Goal: Book appointment/travel/reservation

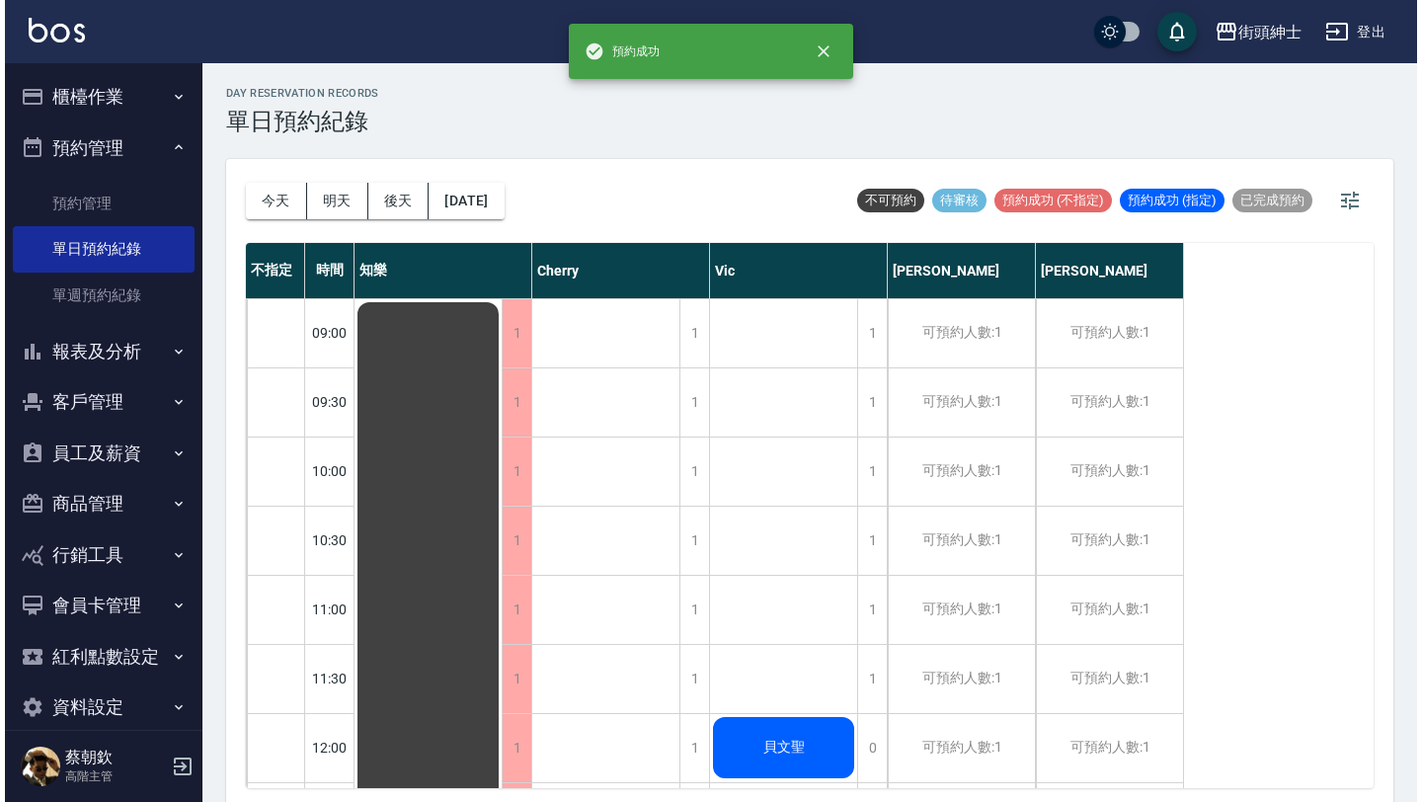
scroll to position [359, 0]
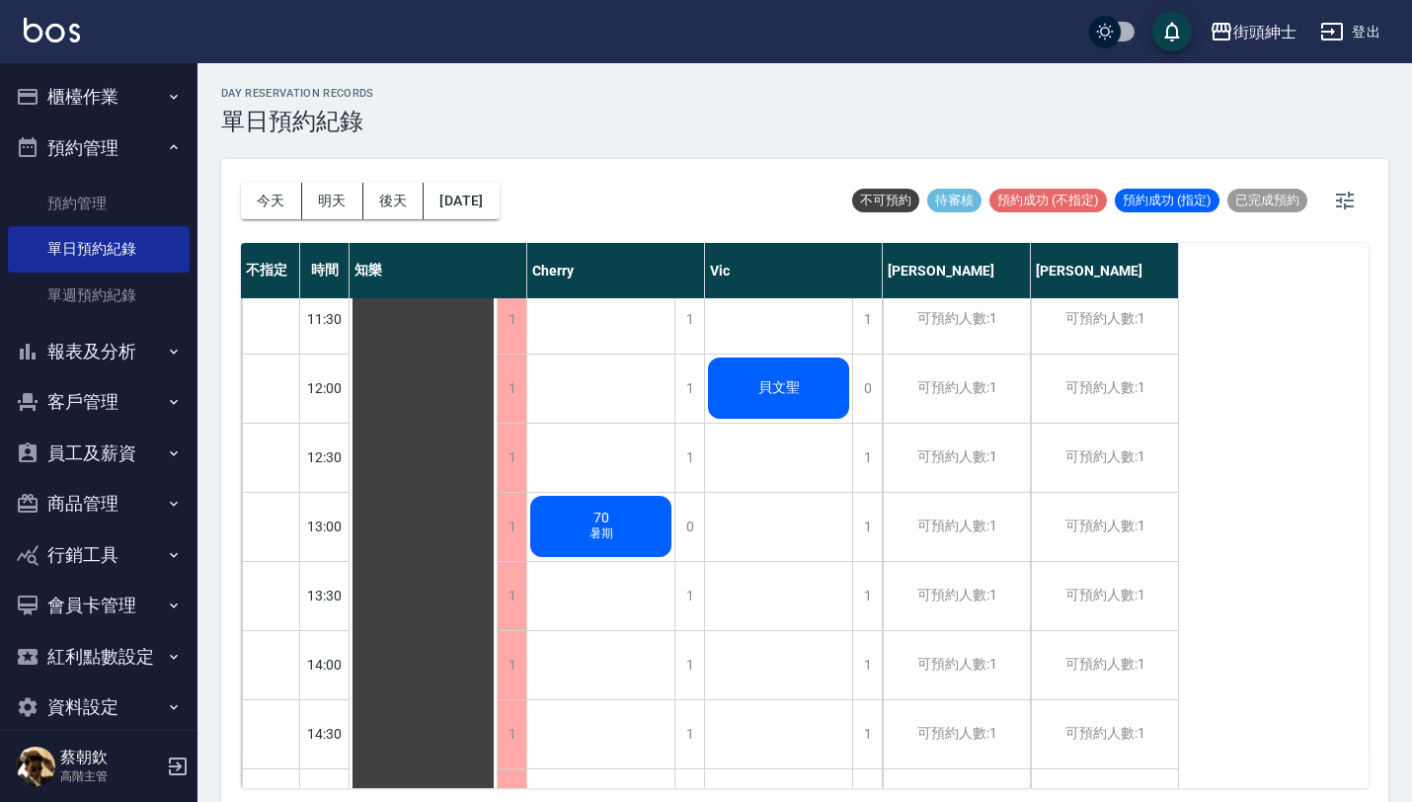
click at [290, 200] on button "今天" at bounding box center [271, 201] width 61 height 37
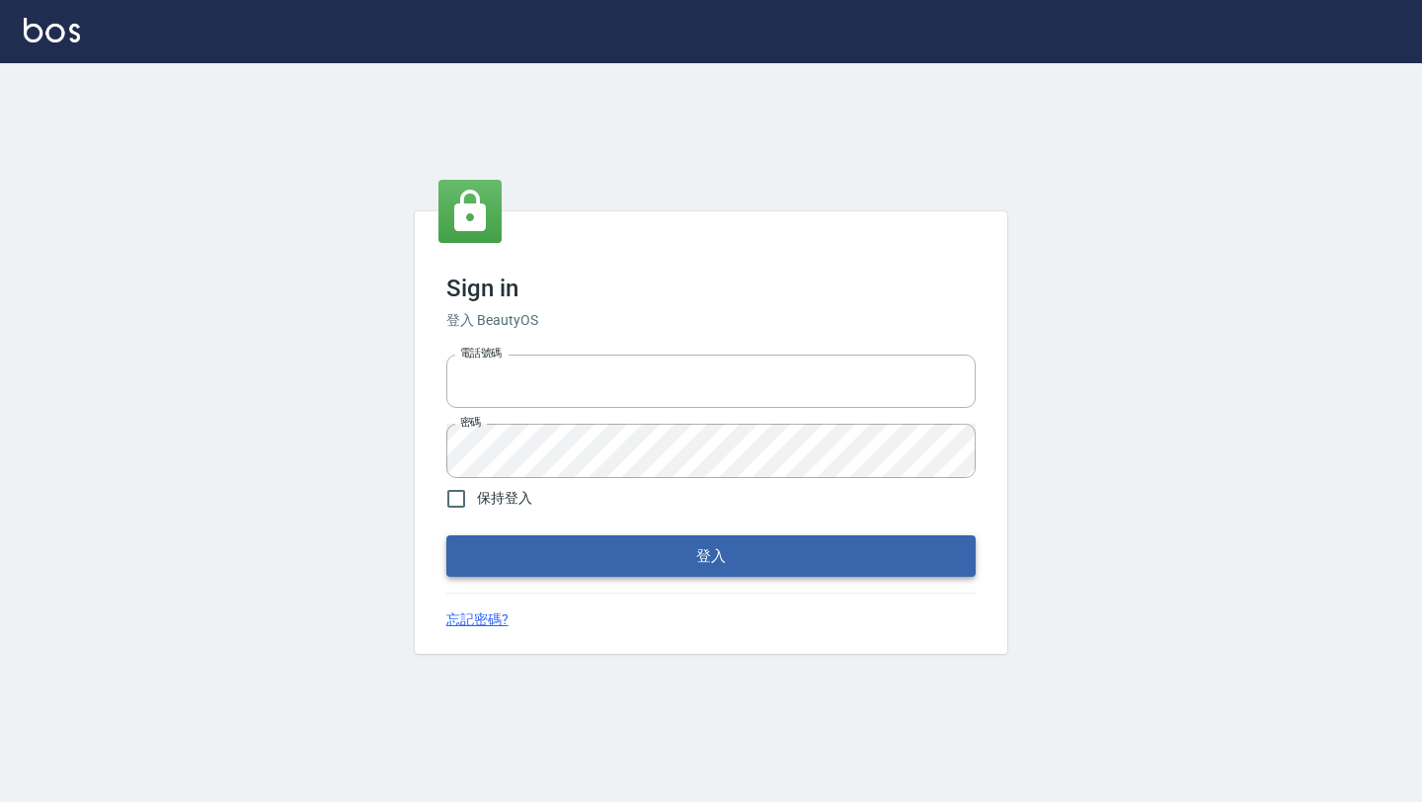
type input "0976888122"
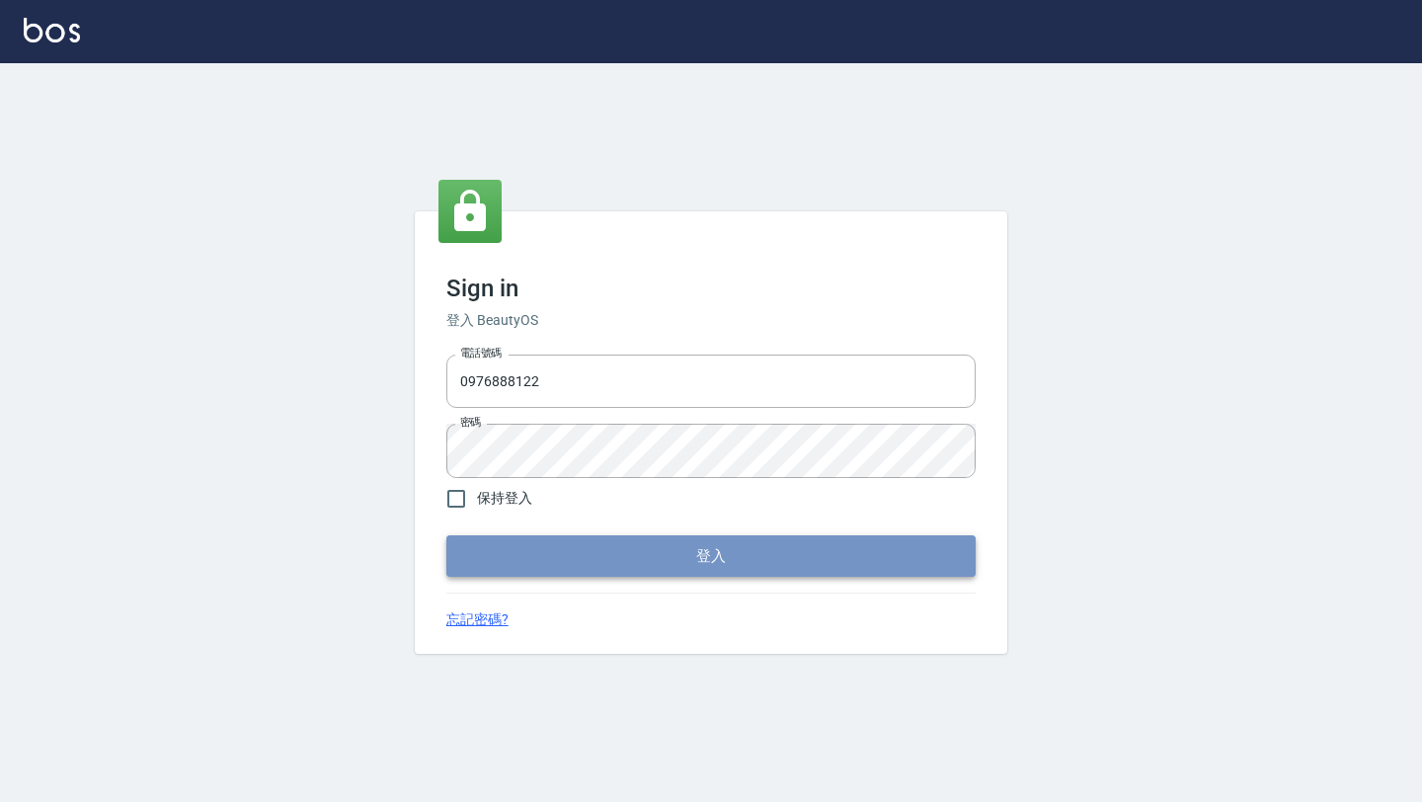
click at [679, 537] on button "登入" at bounding box center [710, 555] width 529 height 41
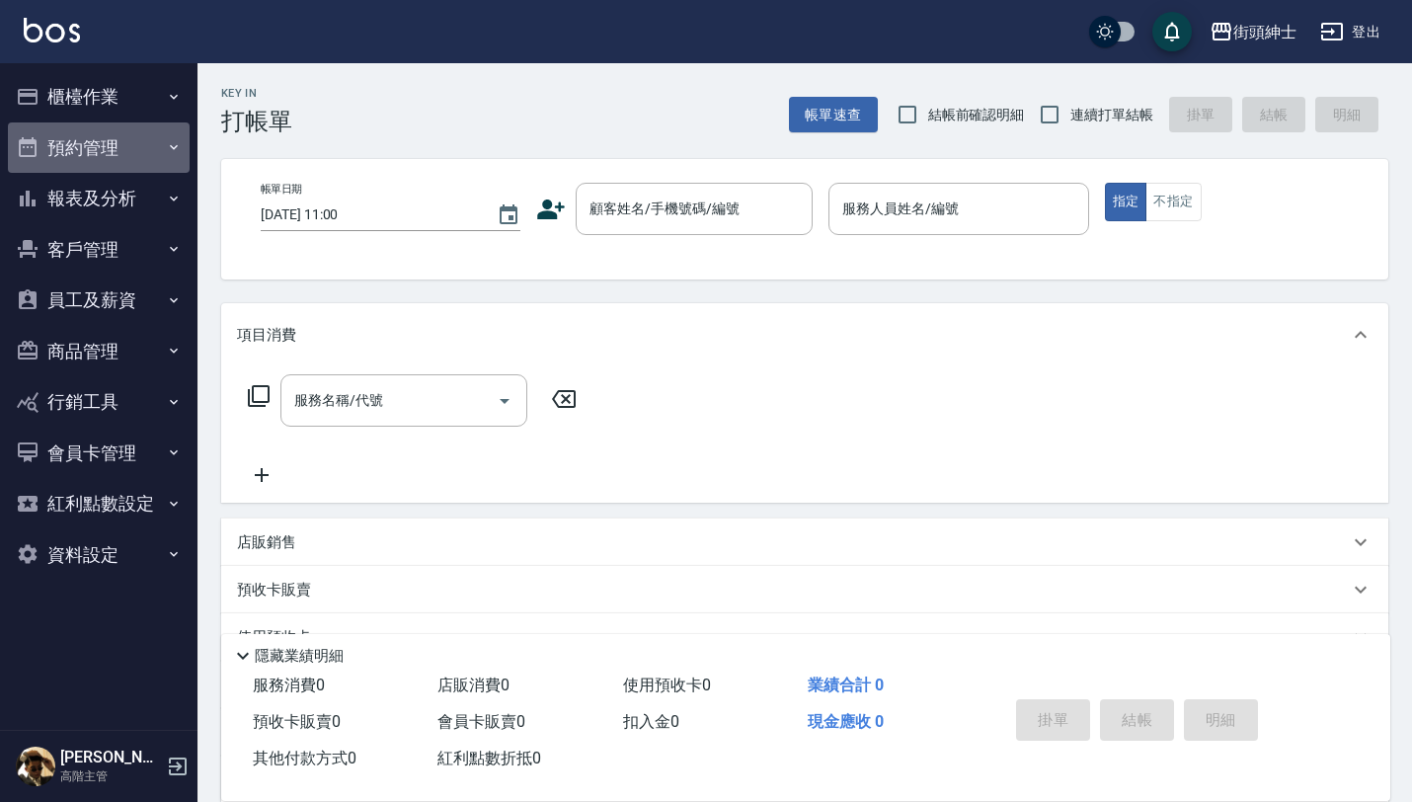
click at [150, 151] on button "預約管理" at bounding box center [99, 147] width 182 height 51
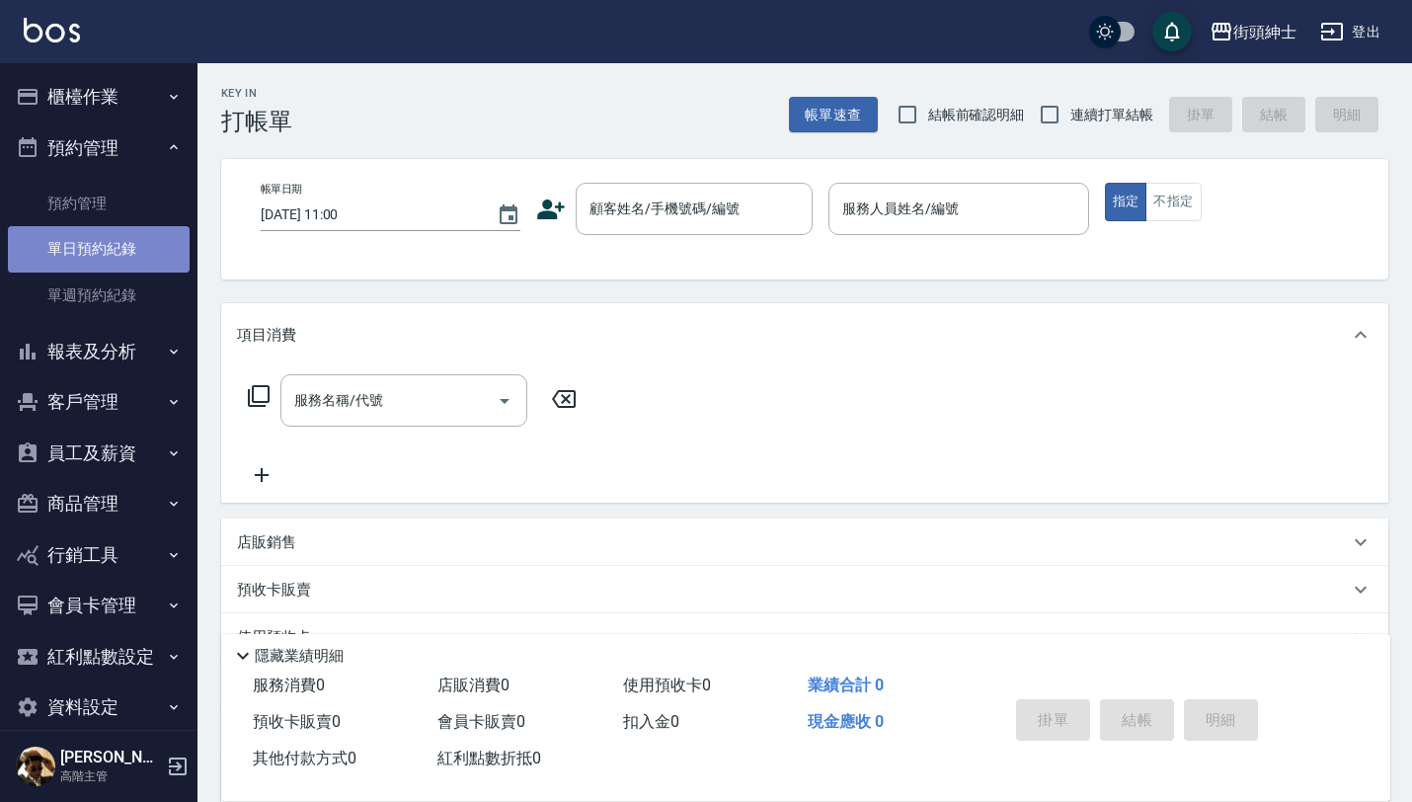
click at [127, 257] on link "單日預約紀錄" at bounding box center [99, 248] width 182 height 45
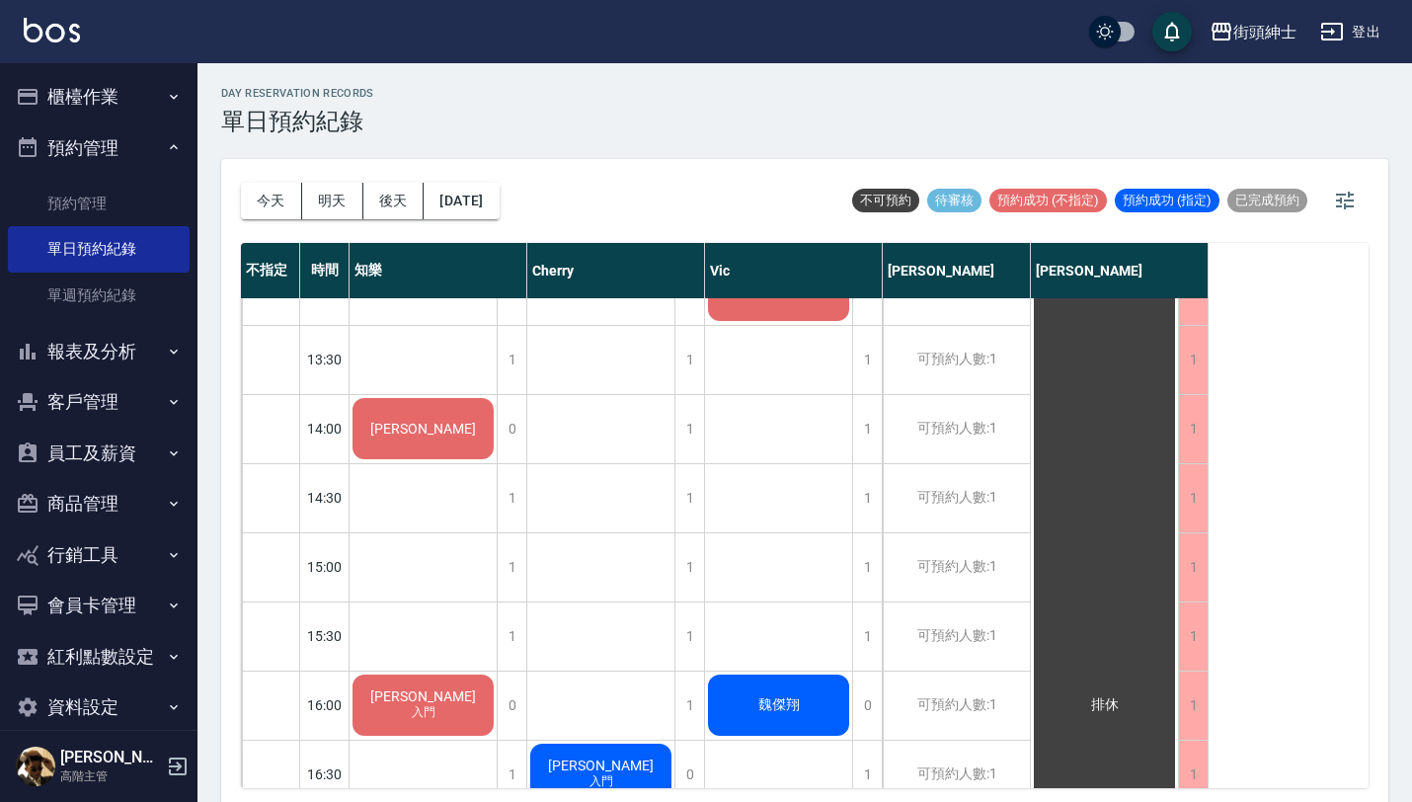
scroll to position [602, 0]
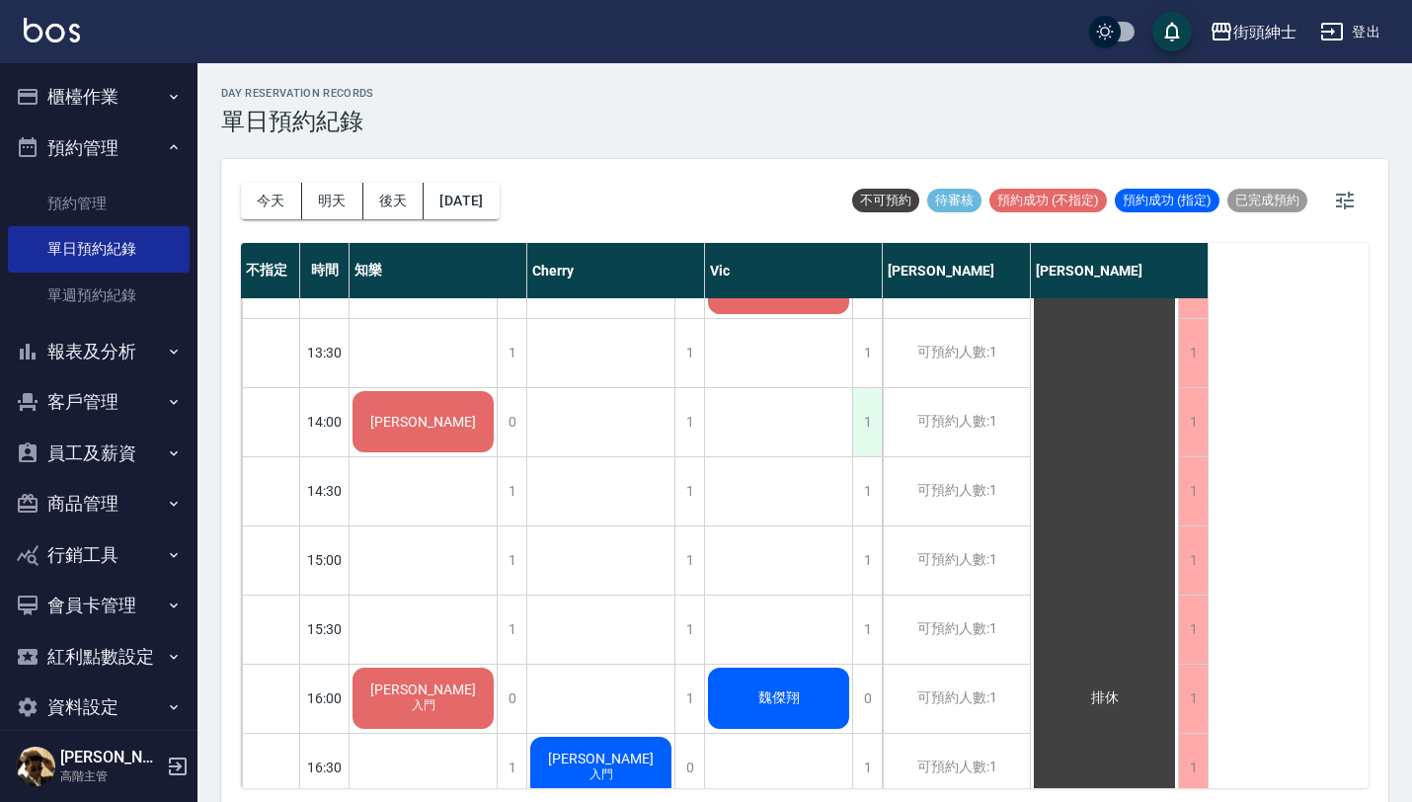
click at [859, 423] on div "1" at bounding box center [867, 422] width 30 height 68
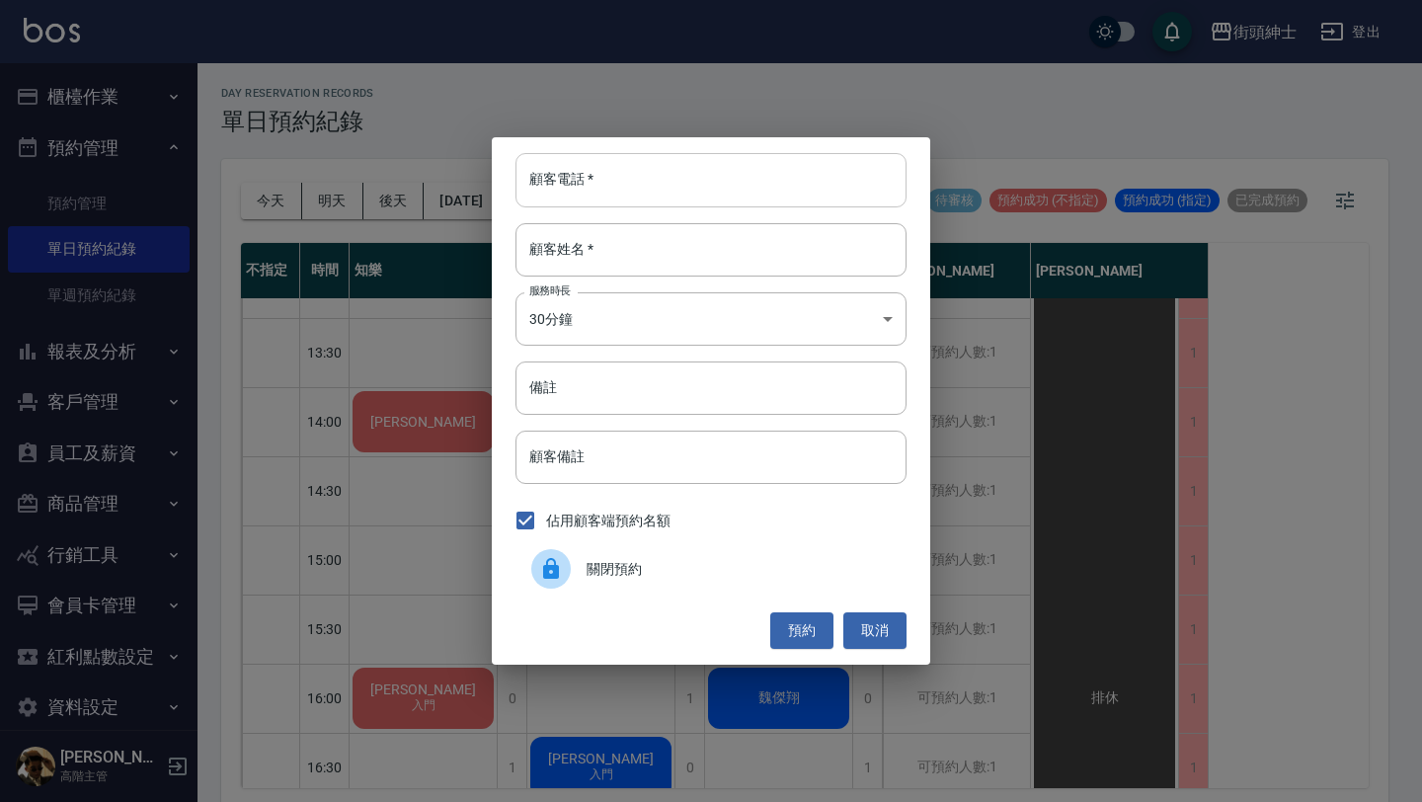
click at [738, 180] on input "顧客電話   *" at bounding box center [710, 179] width 391 height 53
paste input "稱呼：Jason 電話：0987455615"
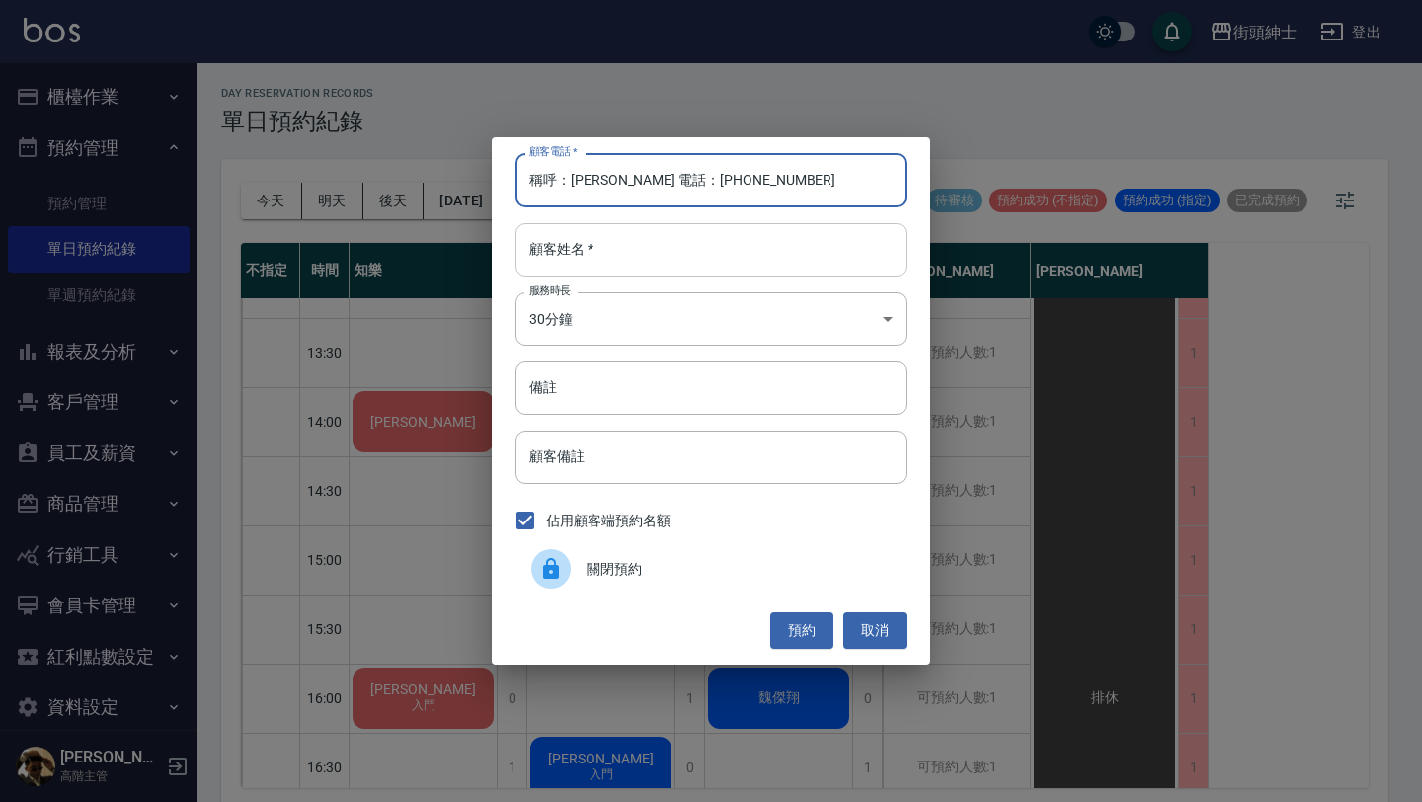
type input "稱呼：Jason 電話：0987455615"
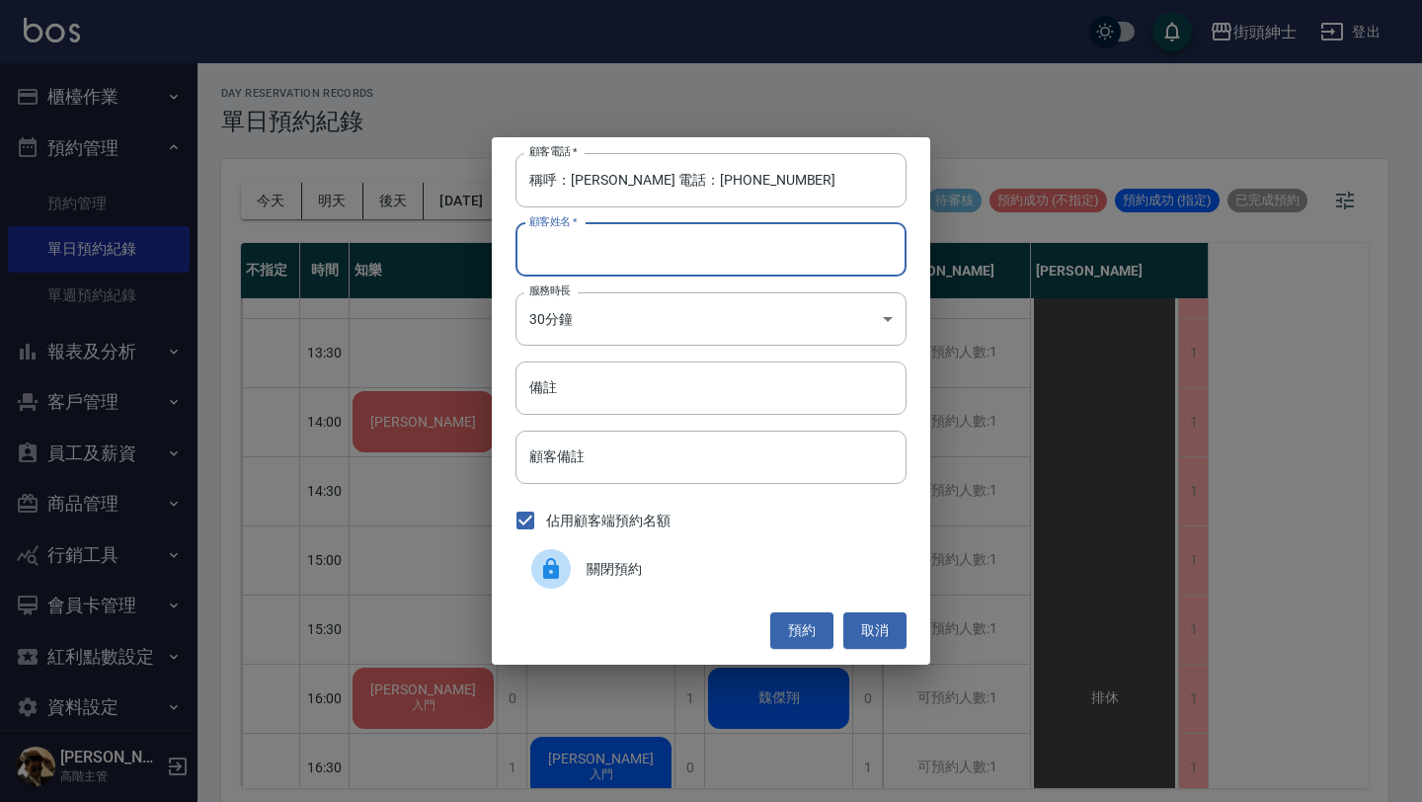
click at [720, 235] on input "顧客姓名   *" at bounding box center [710, 249] width 391 height 53
paste input "稱呼：Jason 電話：0987455615"
type input "稱呼：Jason 電話：0987455615"
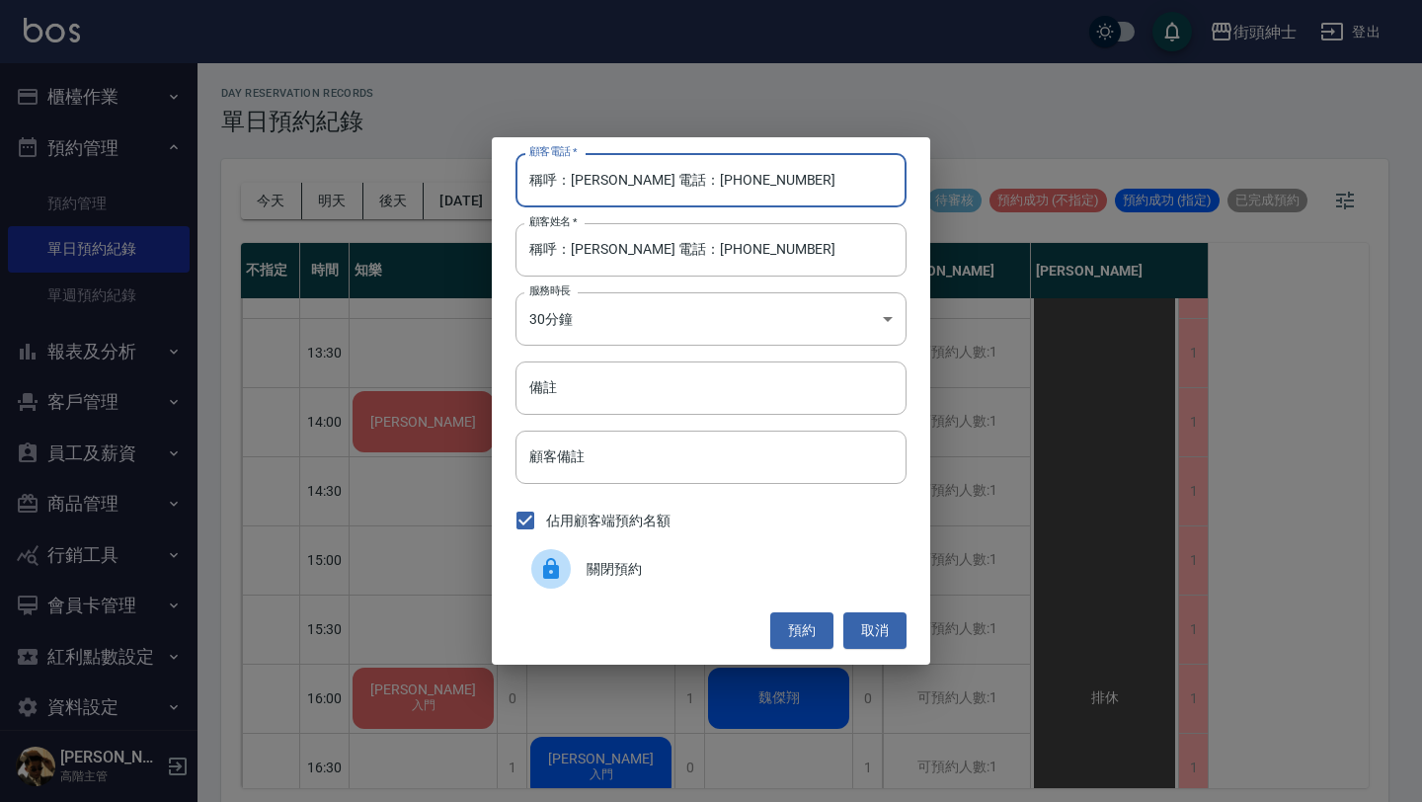
drag, startPoint x: 653, startPoint y: 181, endPoint x: 459, endPoint y: 187, distance: 193.6
click at [469, 184] on div "顧客電話   * 稱呼：Jason 電話：0987455615 顧客電話   * 顧客姓名   * 稱呼：Jason 電話：0987455615 顧客姓名  …" at bounding box center [711, 401] width 1422 height 802
type input "0987455615"
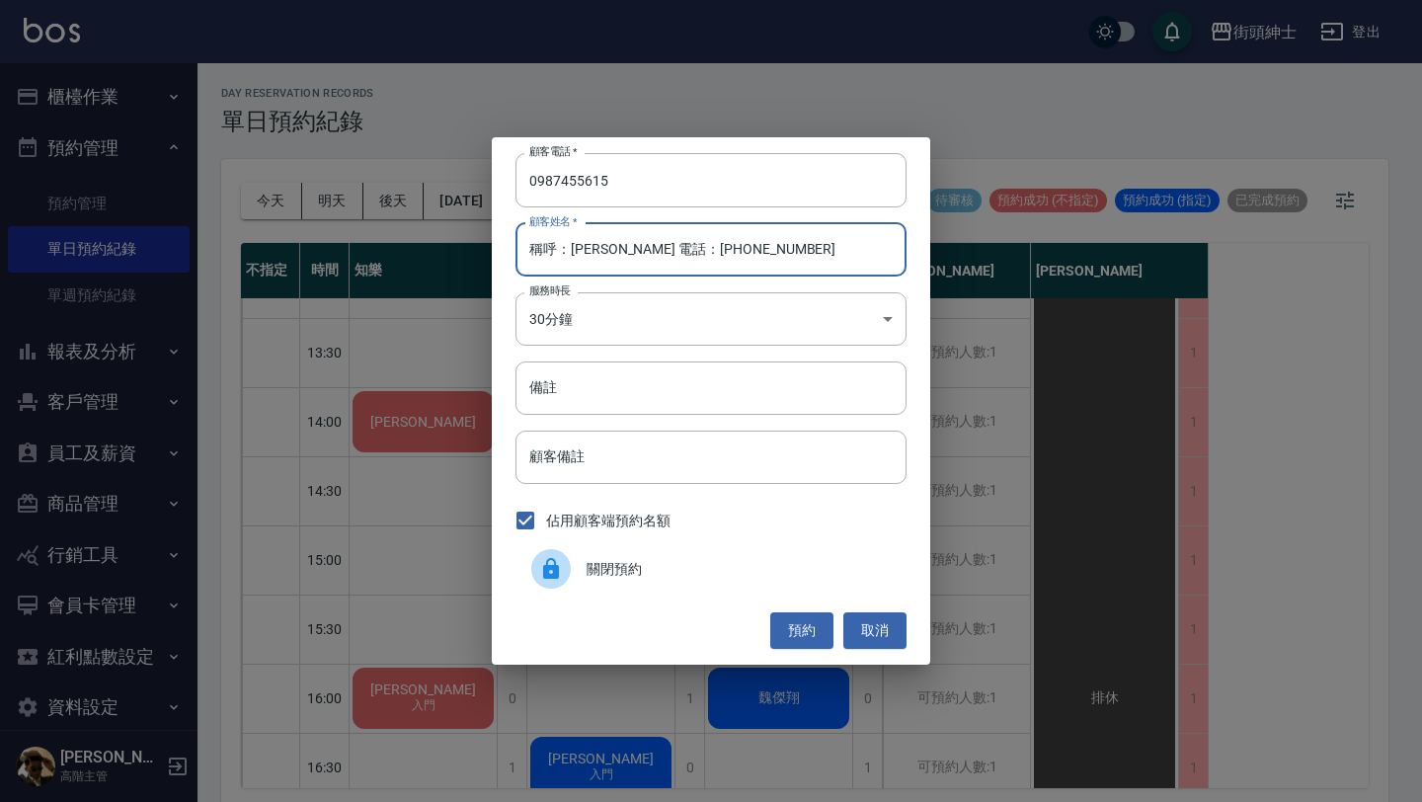
drag, startPoint x: 570, startPoint y: 251, endPoint x: 455, endPoint y: 251, distance: 114.5
click at [457, 251] on div "顧客電話   * 0987455615 顧客電話   * 顧客姓名   * 稱呼：Jason 電話：0987455615 顧客姓名   * 服務時長 30分鐘…" at bounding box center [711, 401] width 1422 height 802
drag, startPoint x: 566, startPoint y: 248, endPoint x: 802, endPoint y: 248, distance: 236.0
click at [799, 248] on input "Jason 電話：0987455615" at bounding box center [710, 249] width 391 height 53
type input "Jason"
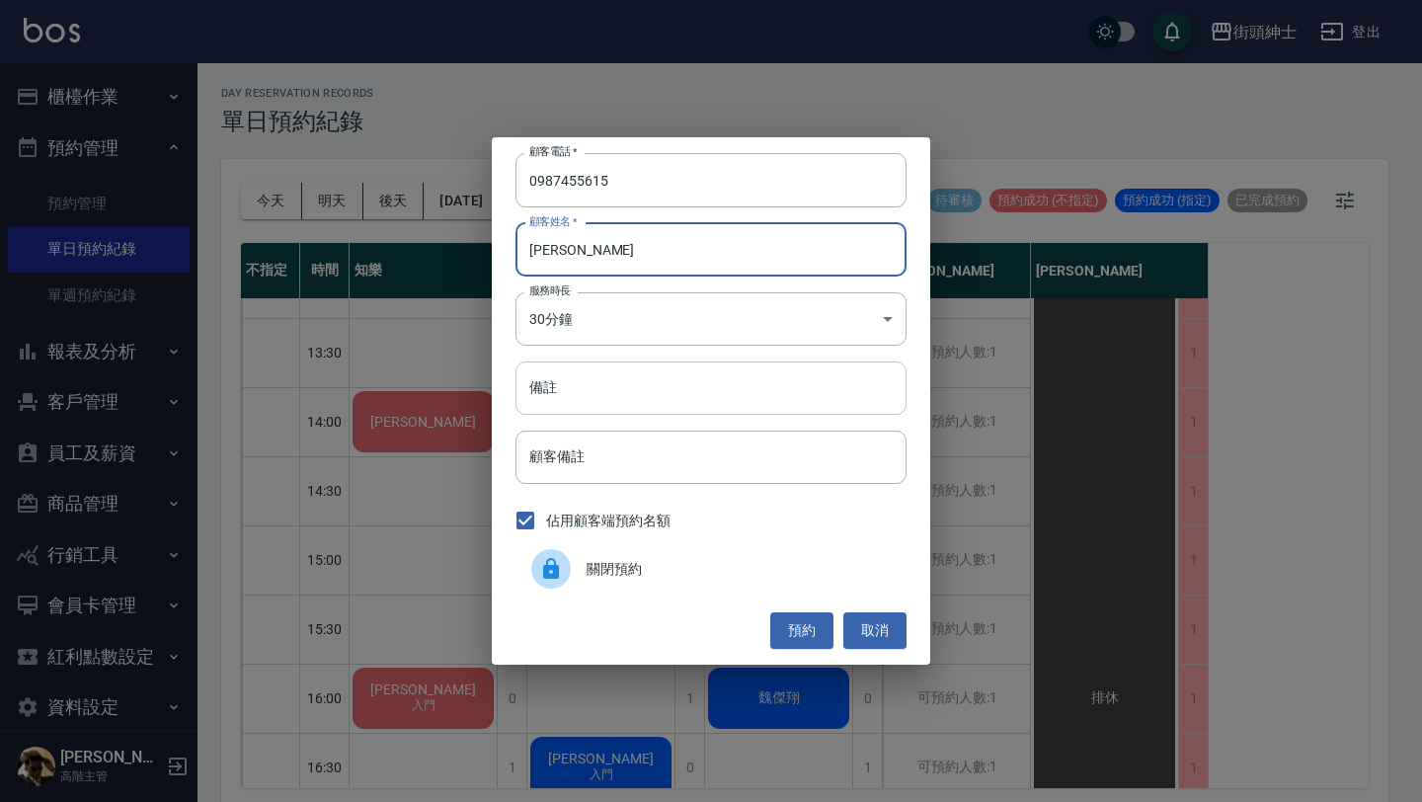
click at [801, 385] on input "備註" at bounding box center [710, 387] width 391 height 53
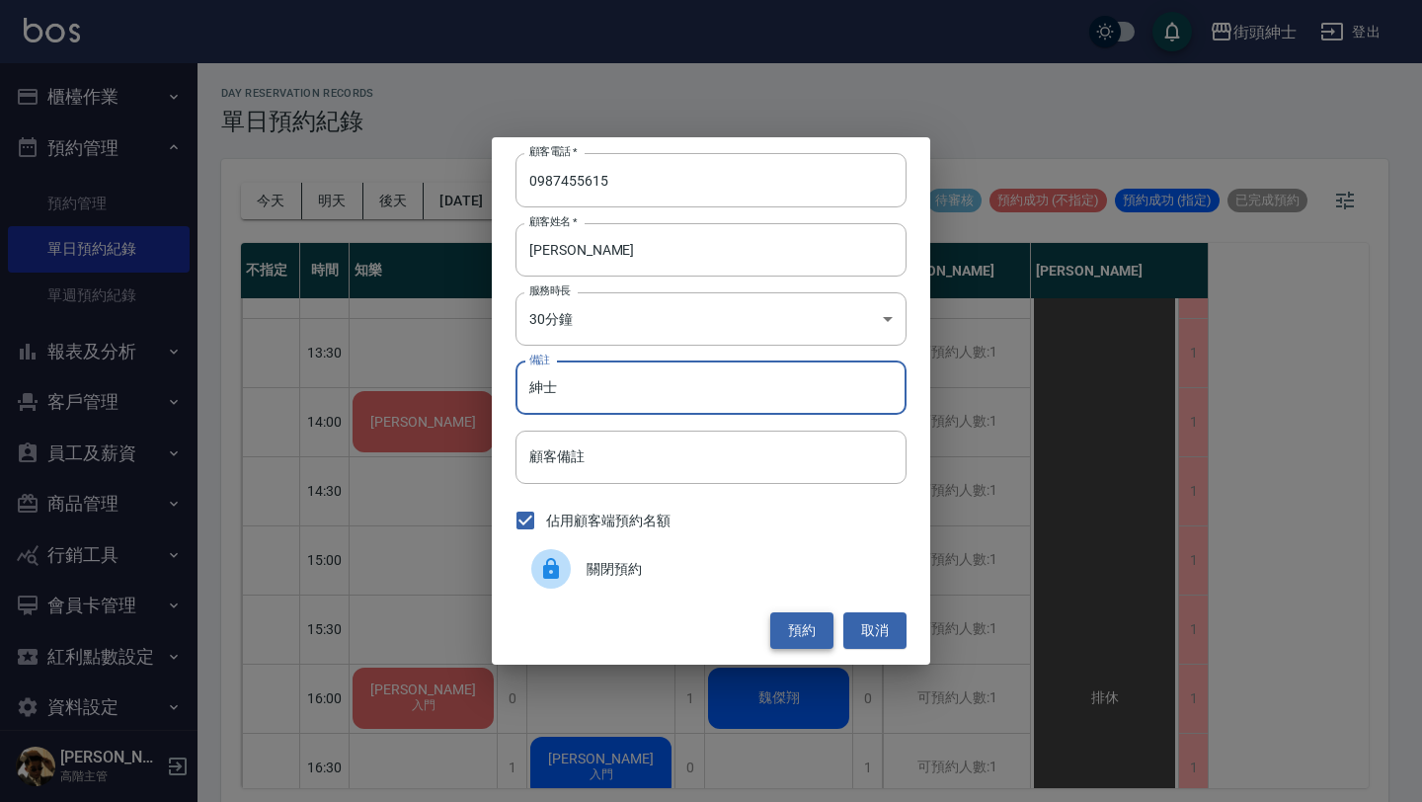
type input "紳士"
click at [801, 627] on button "預約" at bounding box center [801, 630] width 63 height 37
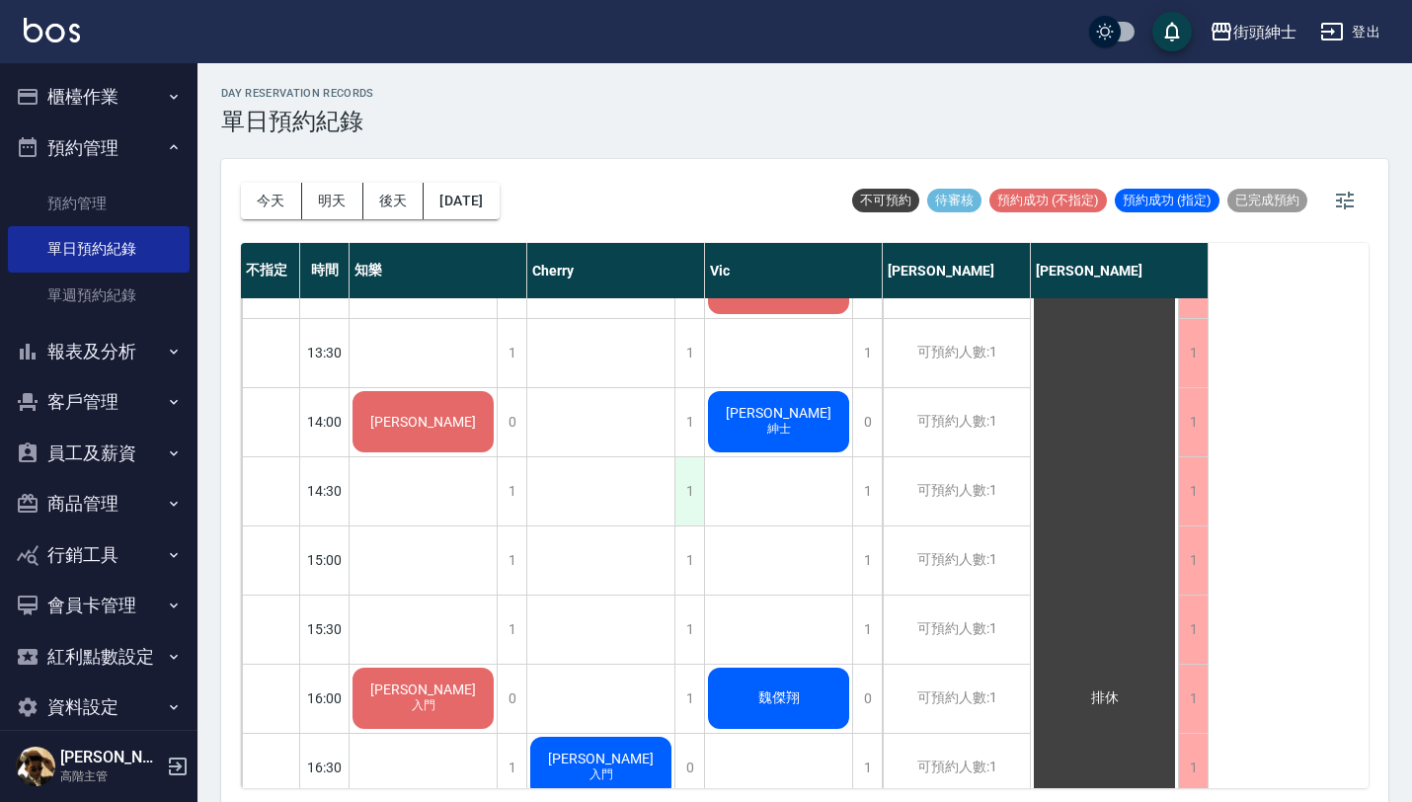
click at [686, 480] on div "1" at bounding box center [689, 491] width 30 height 68
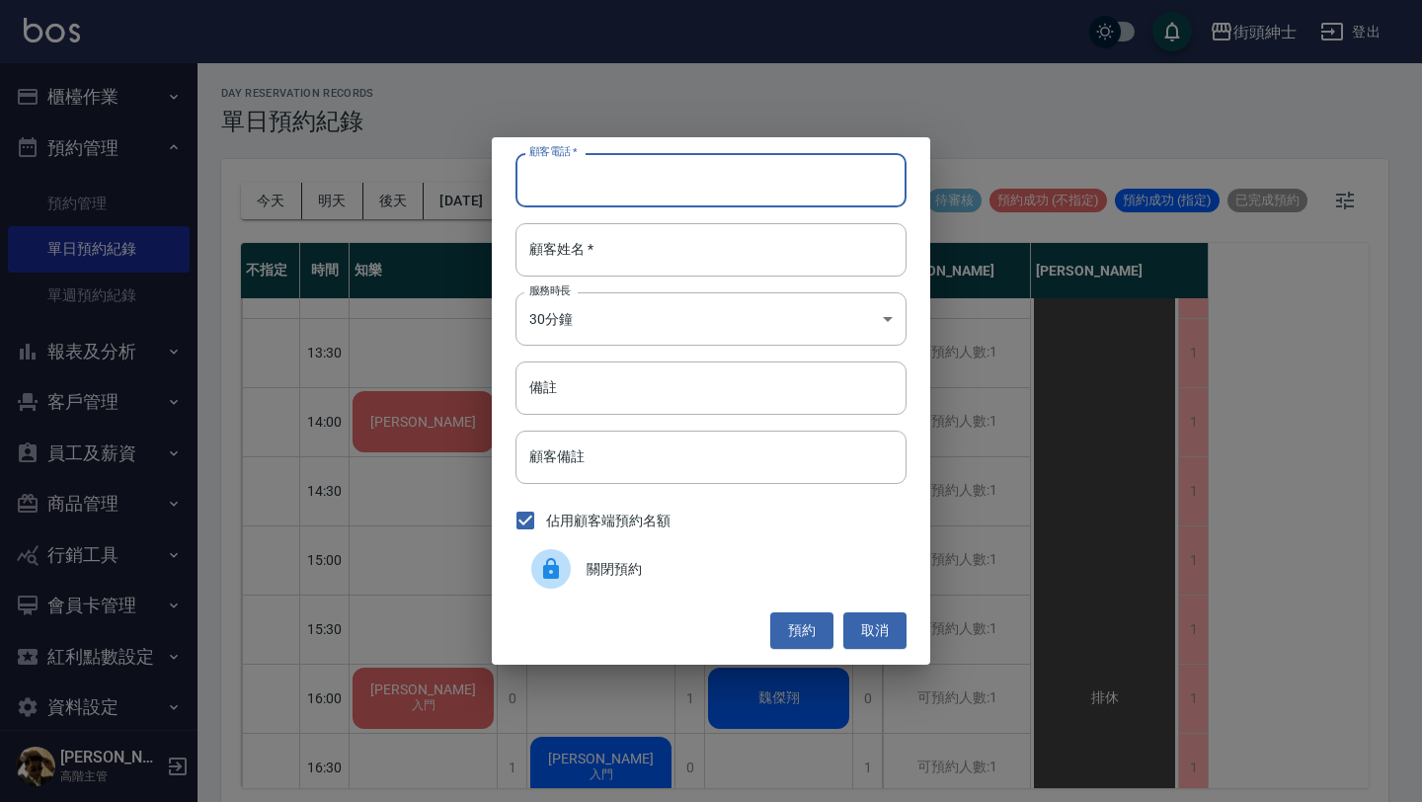
click at [621, 179] on input "顧客電話   *" at bounding box center [710, 179] width 391 height 53
paste input "稱呼：Jason 電話：0987455615"
type input "稱呼：Jason 電話：0987455615"
click at [612, 248] on input "顧客姓名   *" at bounding box center [710, 249] width 391 height 53
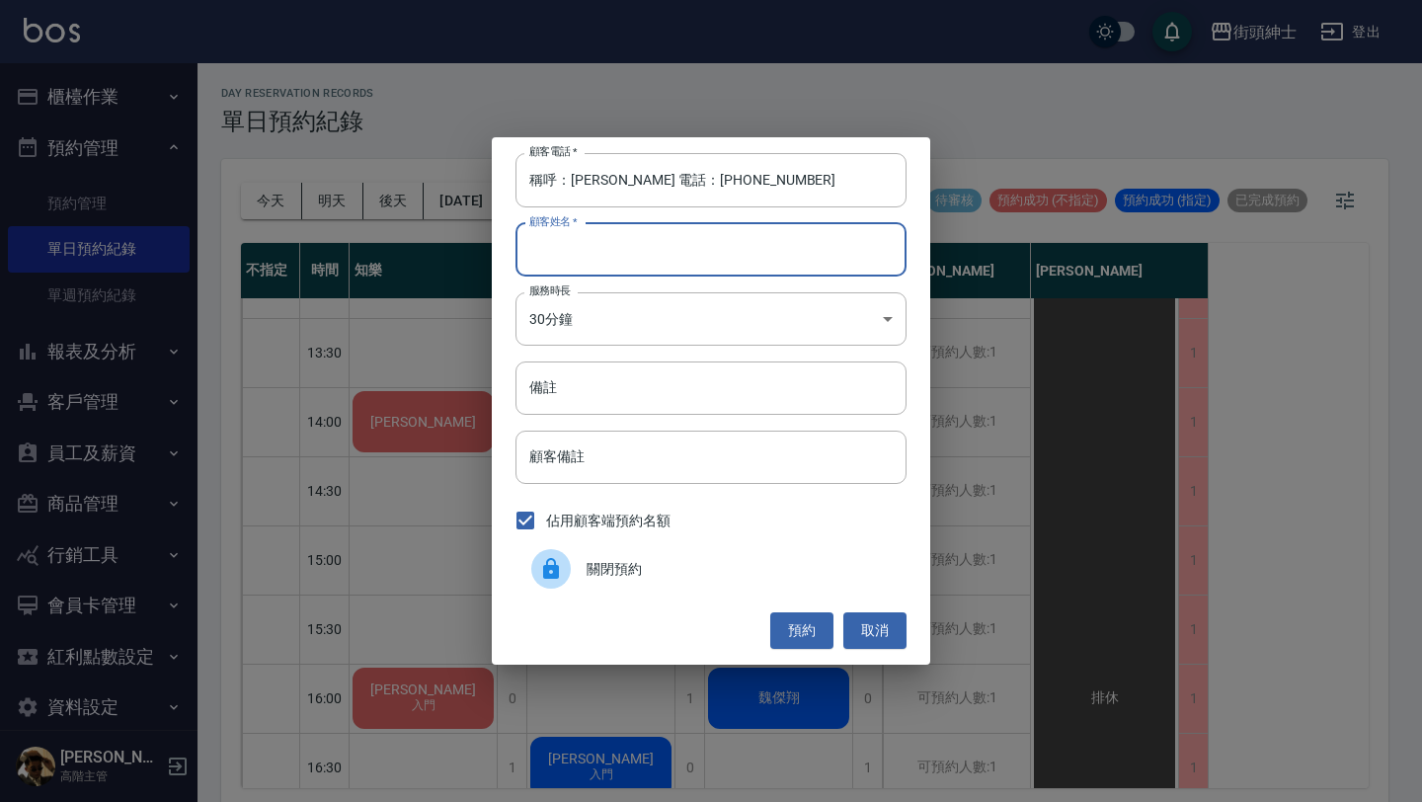
paste input "稱呼：Jason 電話：0987455615"
type input "稱呼：Jason 電話：0987455615"
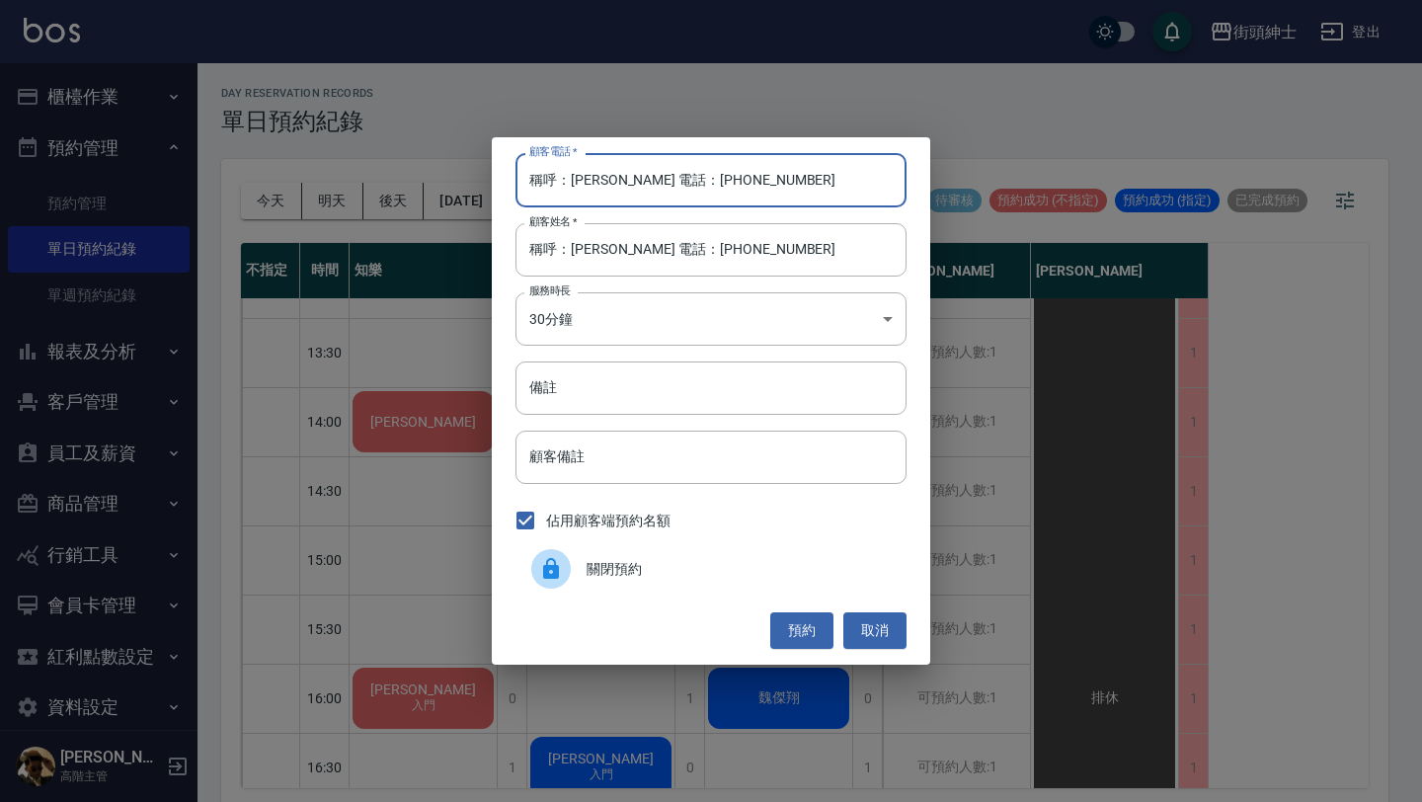
drag, startPoint x: 652, startPoint y: 182, endPoint x: 366, endPoint y: 170, distance: 285.6
click at [368, 170] on div "顧客電話   * 稱呼：Jason 電話：0987455615 顧客電話   * 顧客姓名   * 稱呼：Jason 電話：0987455615 顧客姓名  …" at bounding box center [711, 401] width 1422 height 802
type input "0987455615"
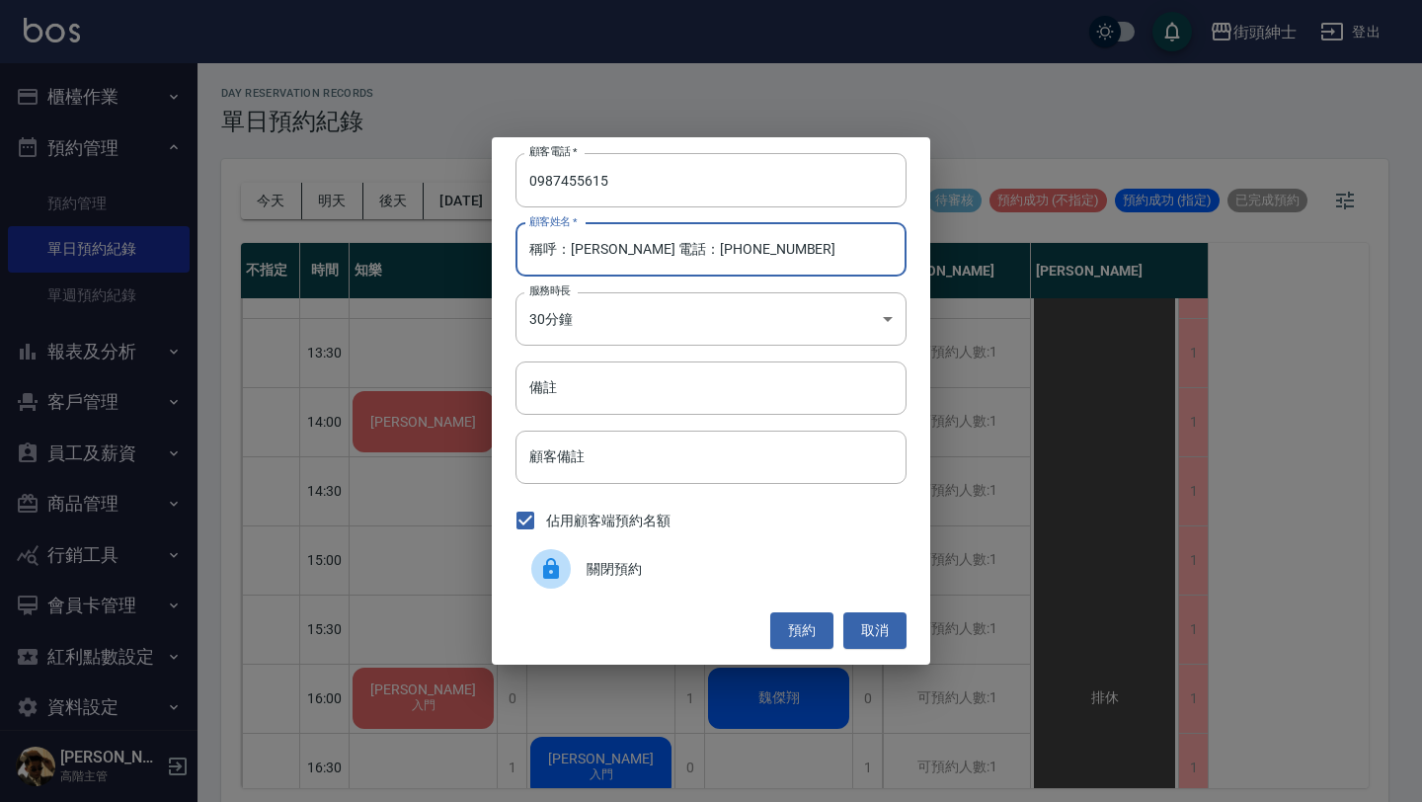
drag, startPoint x: 567, startPoint y: 246, endPoint x: 386, endPoint y: 246, distance: 180.7
click at [386, 246] on div "顧客電話   * 0987455615 顧客電話   * 顧客姓名   * 稱呼：Jason 電話：0987455615 顧客姓名   * 服務時長 30分鐘…" at bounding box center [711, 401] width 1422 height 802
drag, startPoint x: 567, startPoint y: 251, endPoint x: 801, endPoint y: 264, distance: 234.4
click at [789, 263] on input "Jason 電話：0987455615" at bounding box center [710, 249] width 391 height 53
type input "Jason"
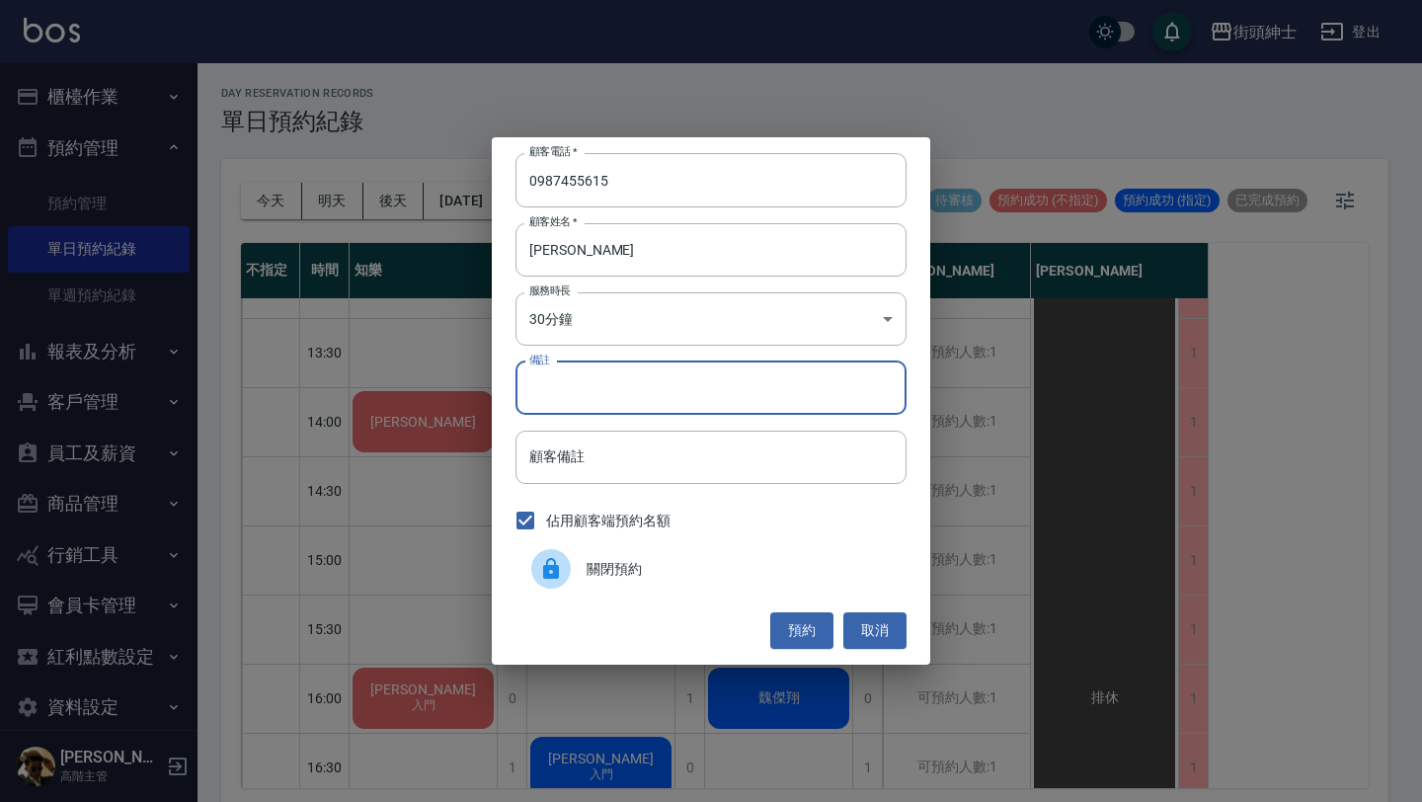
click at [737, 379] on input "備註" at bounding box center [710, 387] width 391 height 53
type input "紳士"
click at [798, 615] on button "預約" at bounding box center [801, 630] width 63 height 37
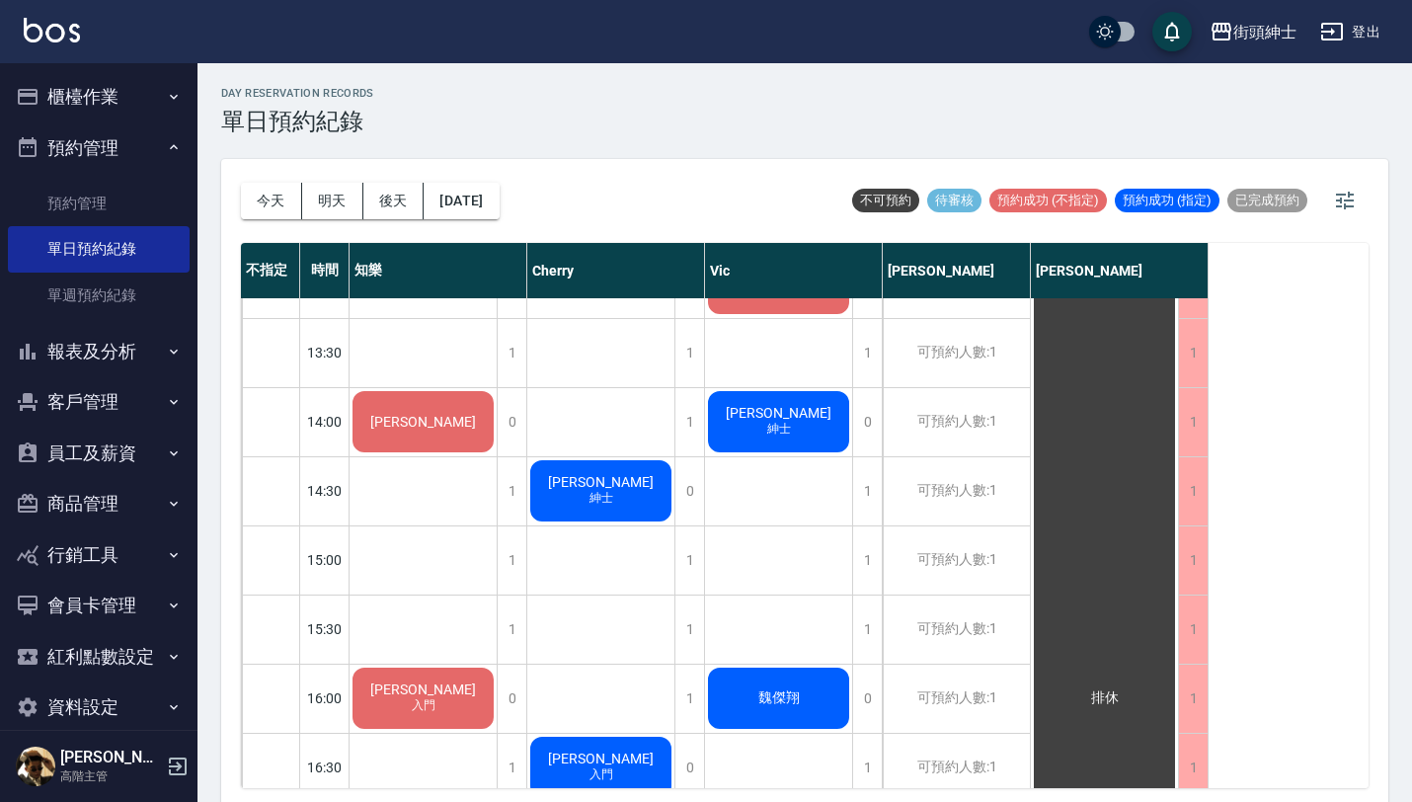
click at [428, 430] on span "紳士" at bounding box center [424, 430] width 8 height 0
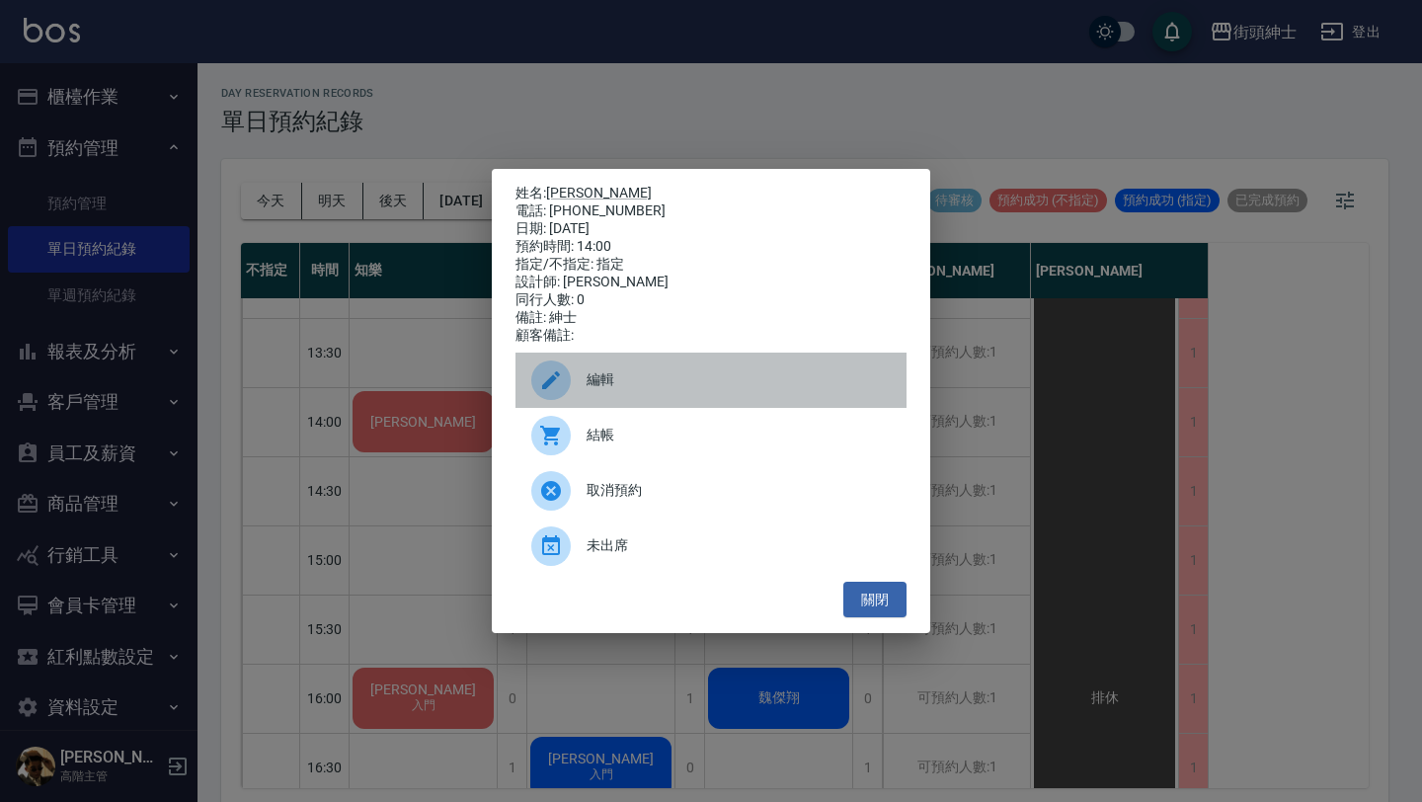
click at [682, 390] on span "編輯" at bounding box center [738, 379] width 304 height 21
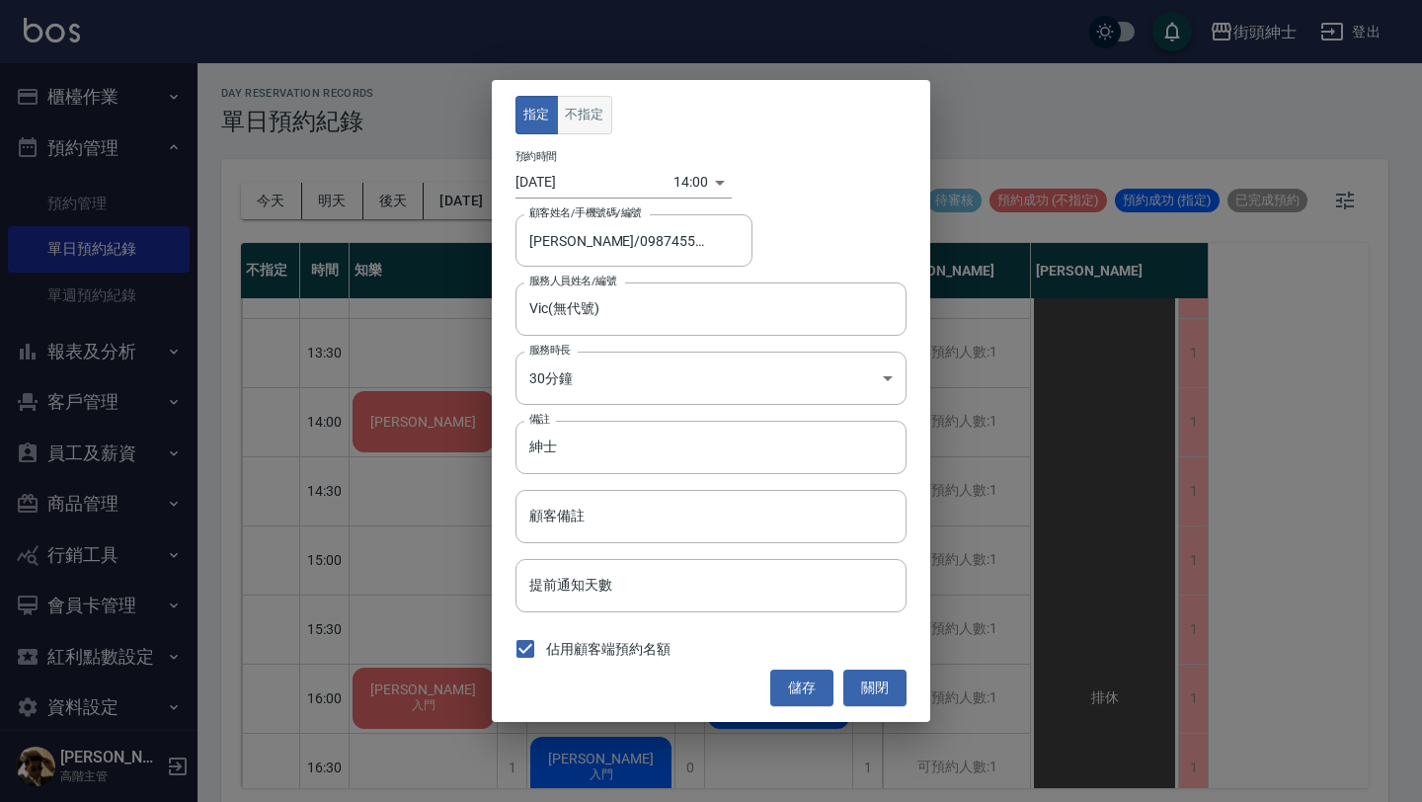
click at [579, 106] on button "不指定" at bounding box center [584, 115] width 55 height 39
click at [798, 685] on button "儲存" at bounding box center [801, 687] width 63 height 37
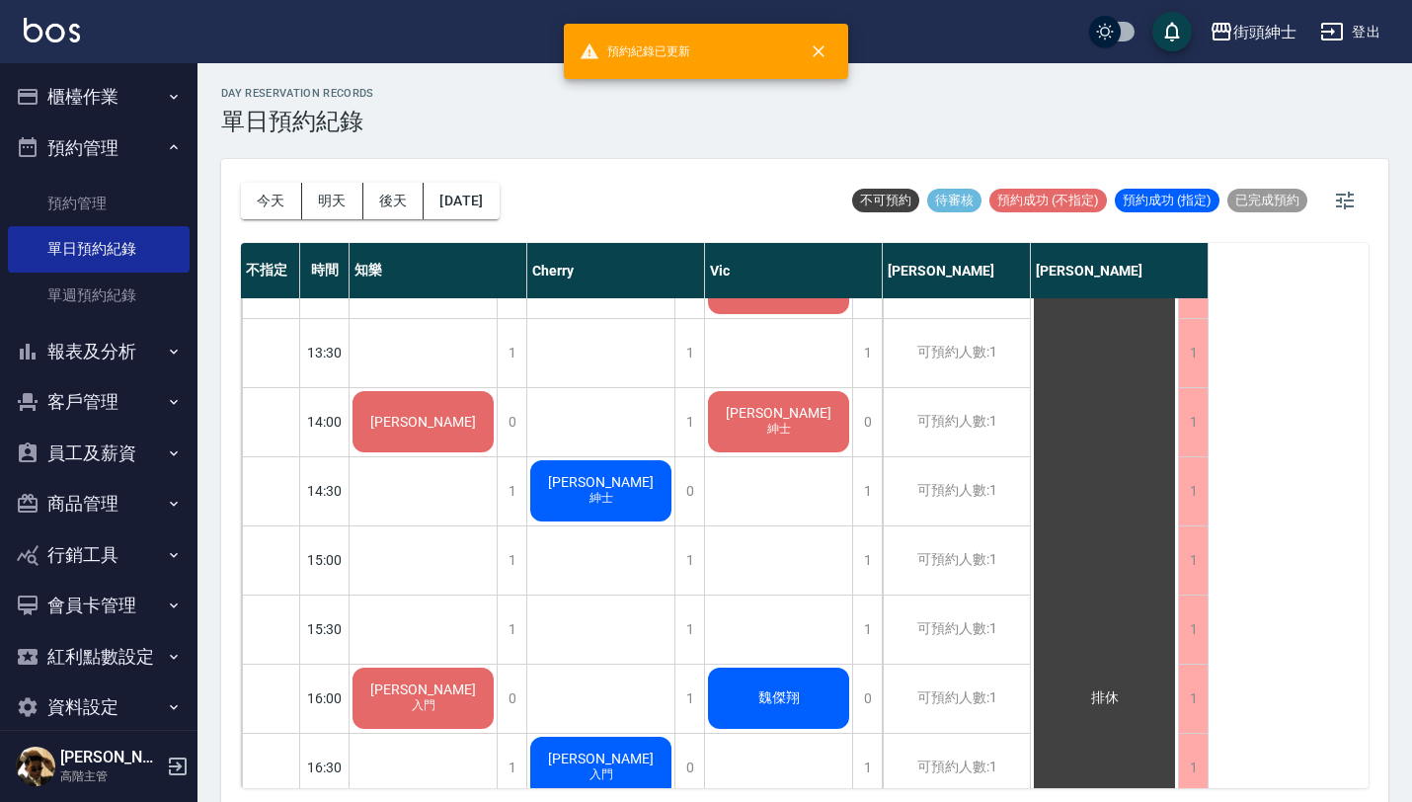
click at [497, 418] on div "Jason 紳士" at bounding box center [423, 421] width 147 height 67
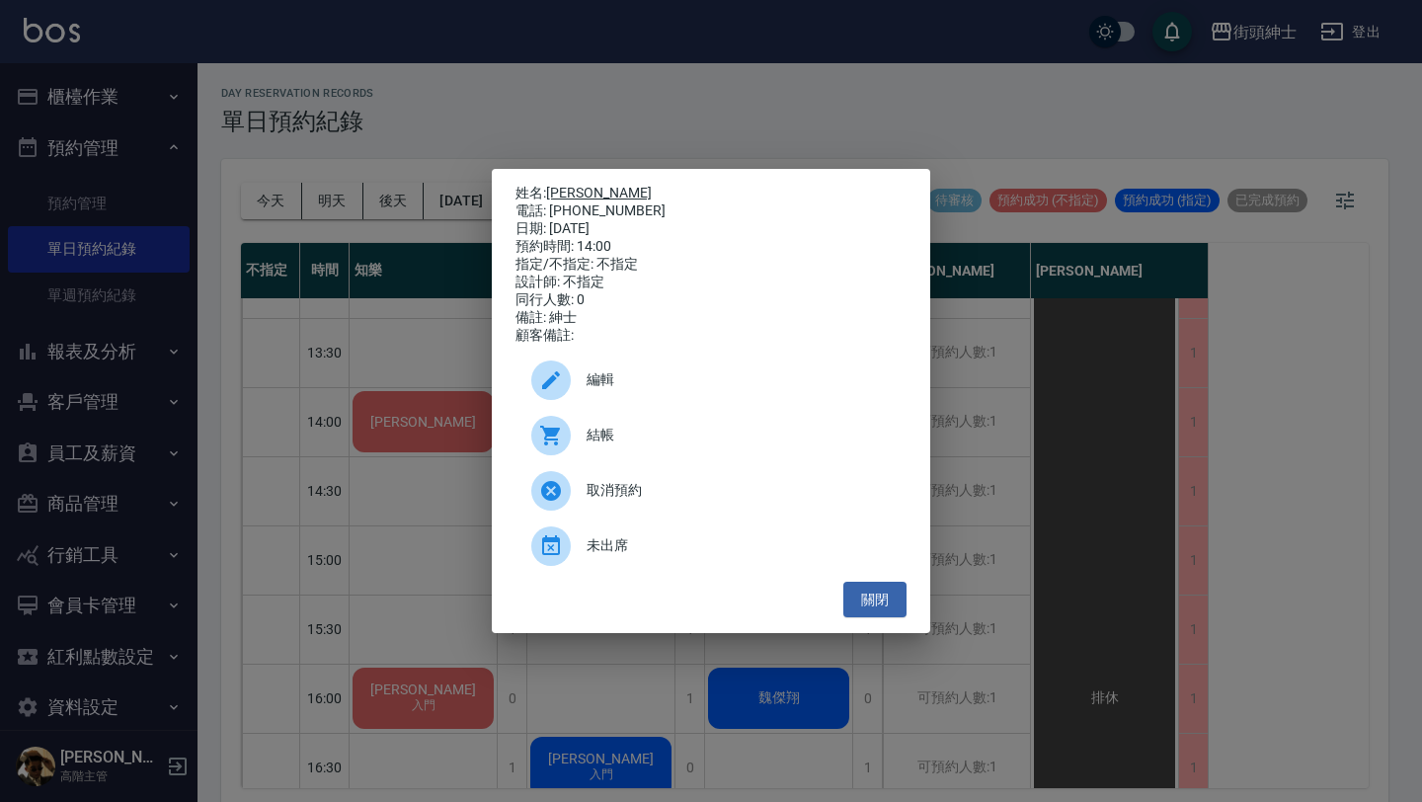
click at [586, 185] on link "Jason" at bounding box center [599, 193] width 106 height 16
click at [880, 611] on button "關閉" at bounding box center [874, 600] width 63 height 37
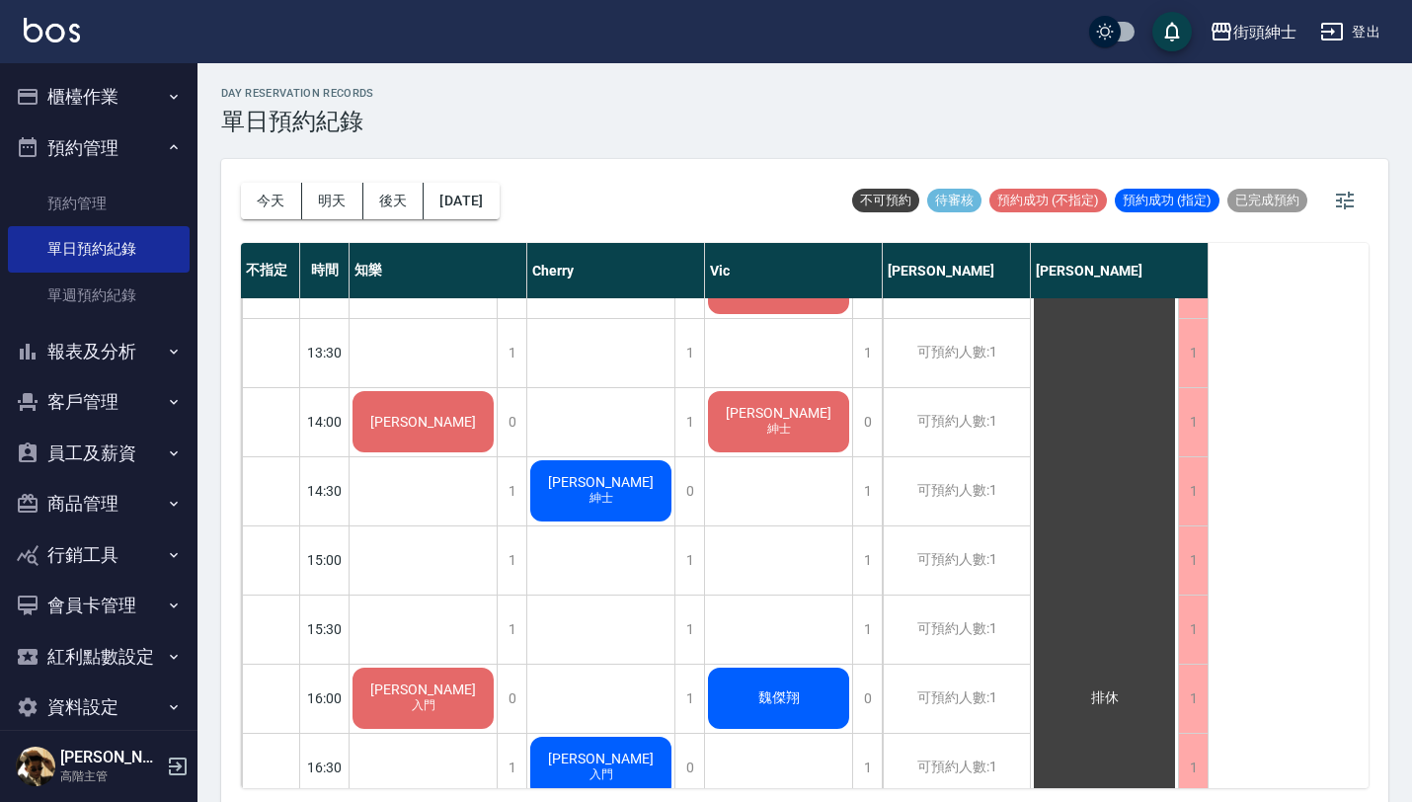
click at [497, 437] on div "Jason 紳士" at bounding box center [423, 421] width 147 height 67
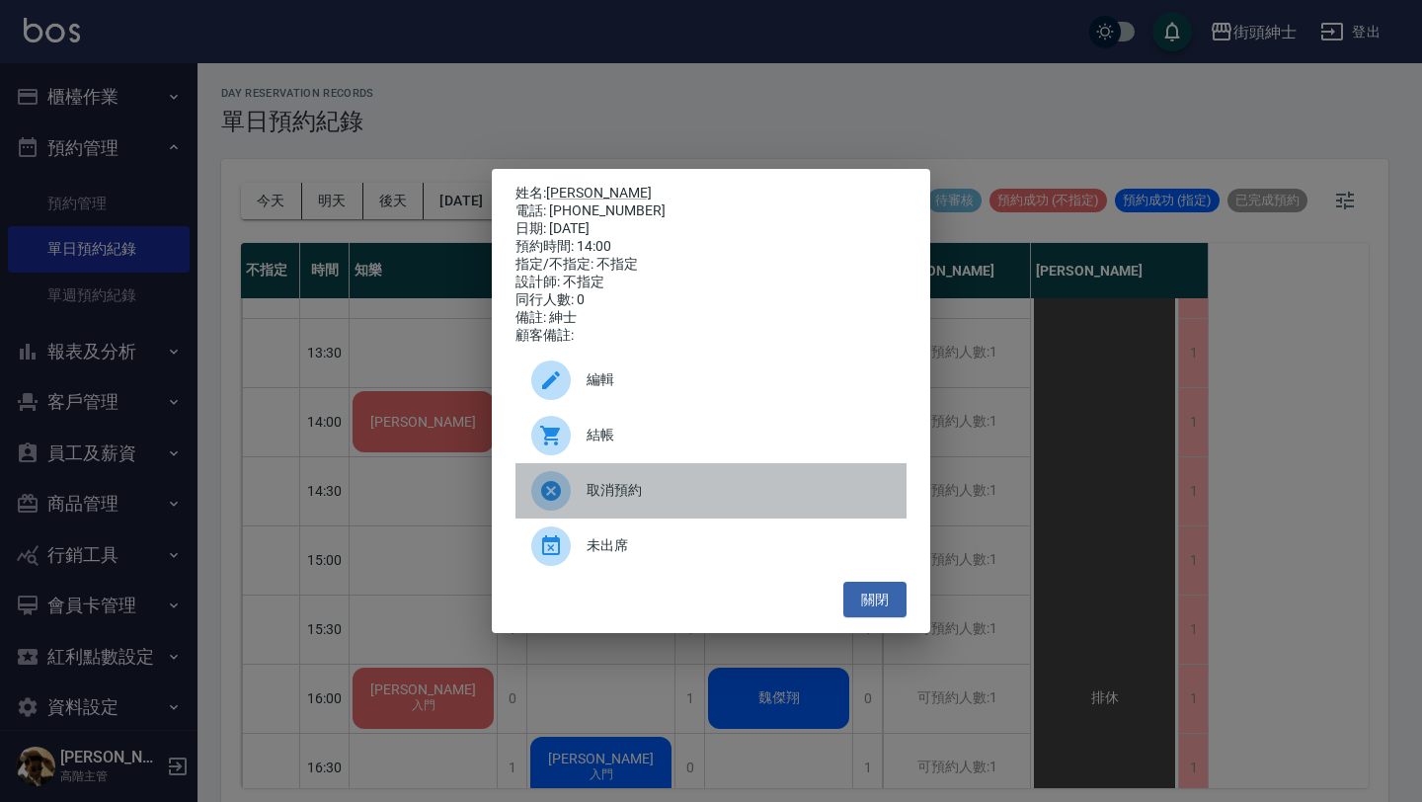
click at [683, 493] on span "取消預約" at bounding box center [738, 490] width 304 height 21
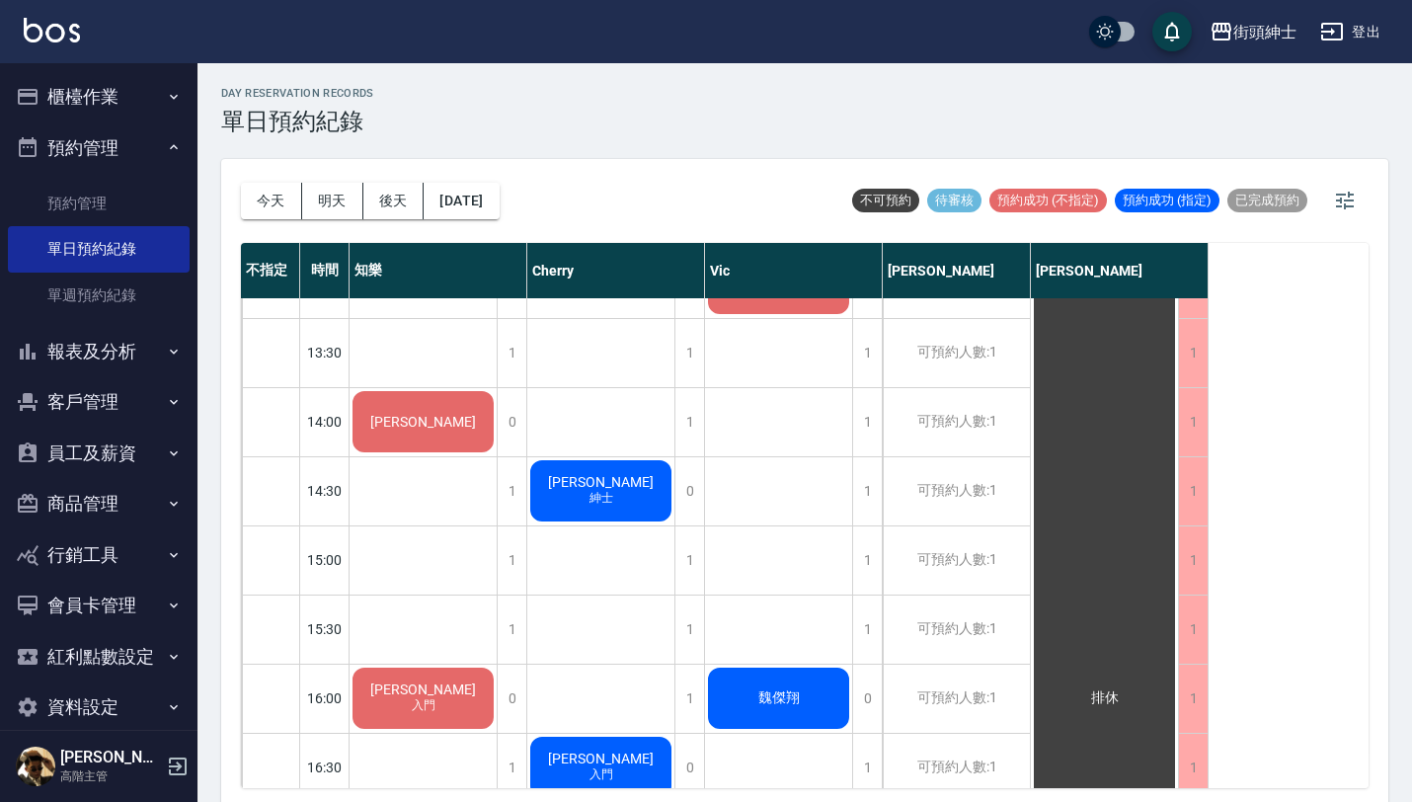
click at [497, 455] on div "Jason 紳士" at bounding box center [423, 421] width 147 height 67
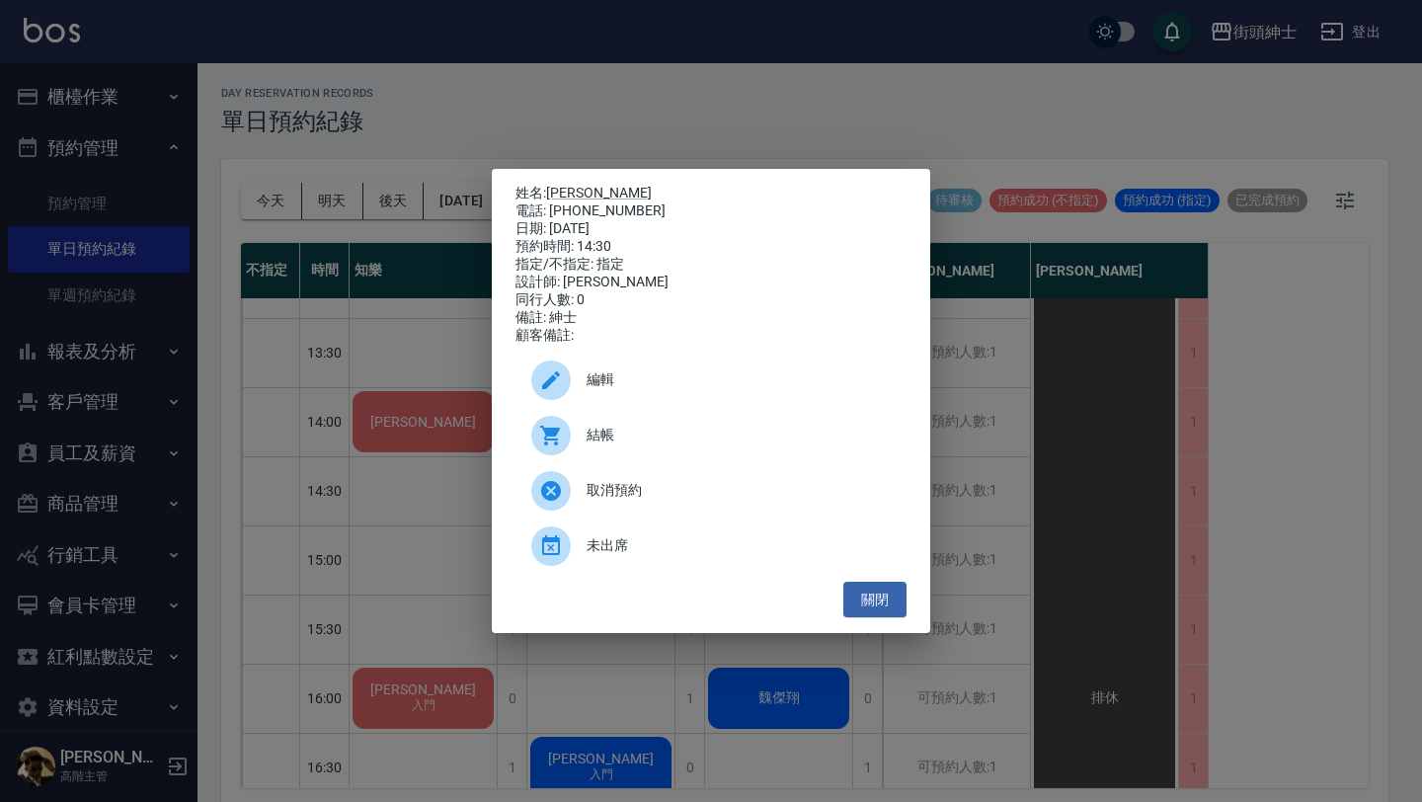
click at [692, 381] on span "編輯" at bounding box center [738, 379] width 304 height 21
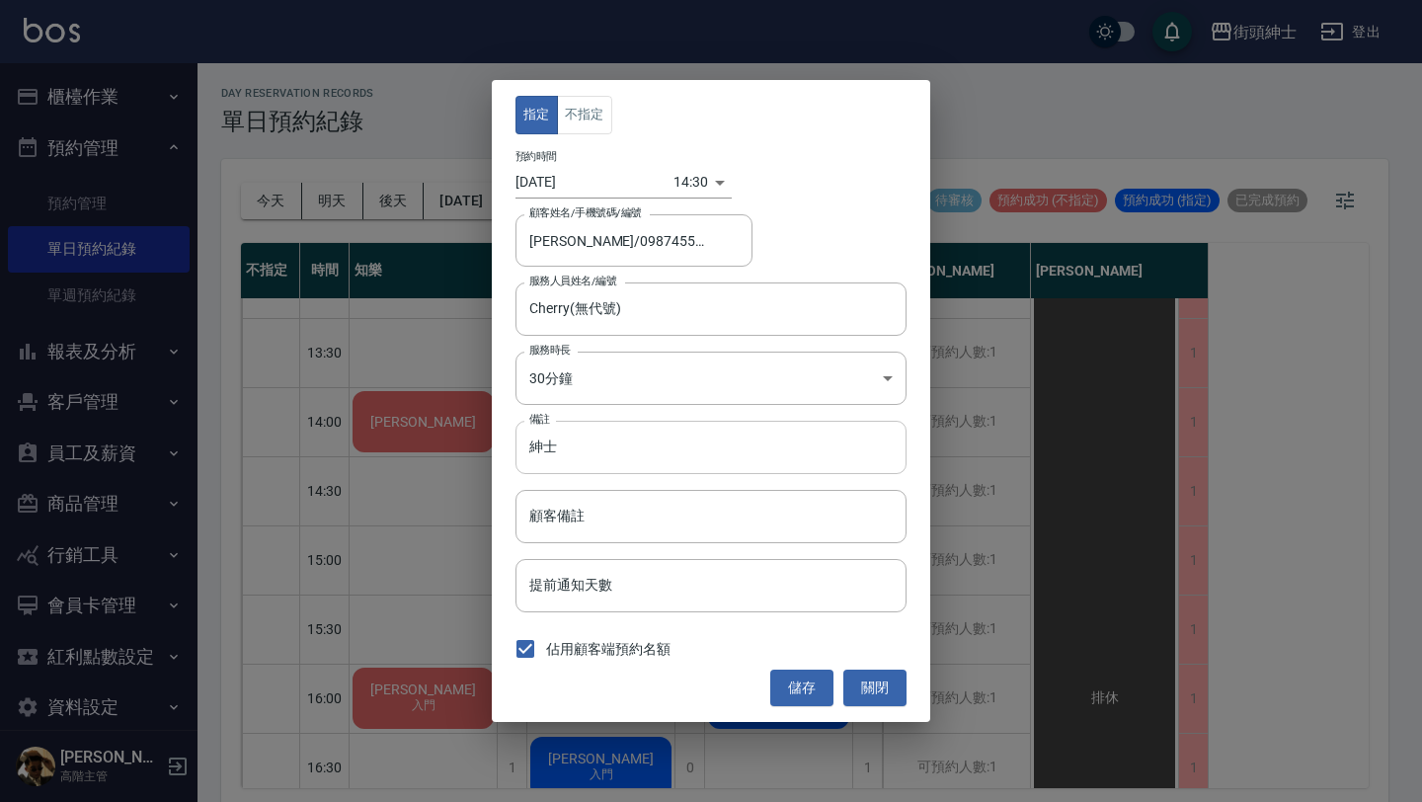
click at [621, 454] on input "紳士" at bounding box center [710, 447] width 391 height 53
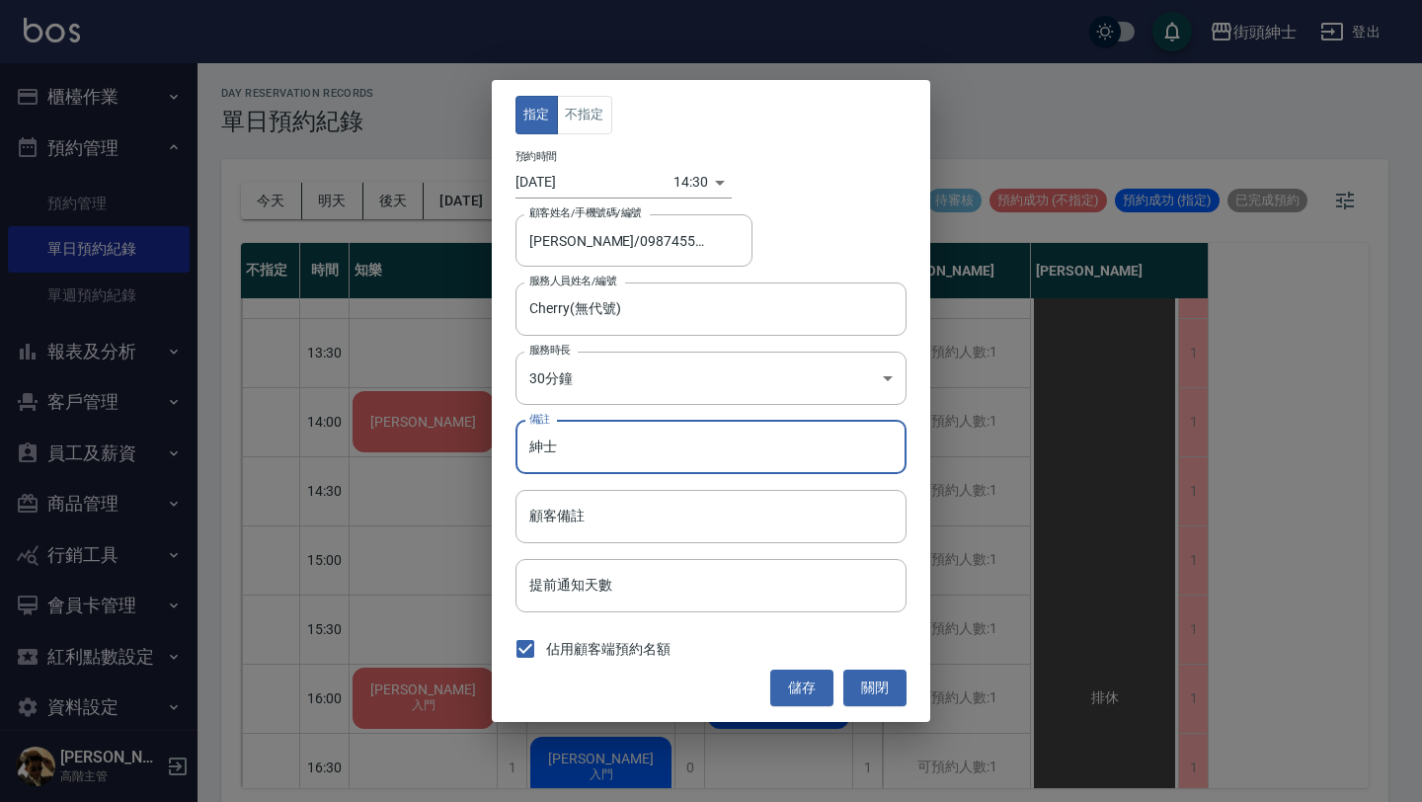
type input "紳"
type input "全效"
click at [811, 687] on button "儲存" at bounding box center [801, 687] width 63 height 37
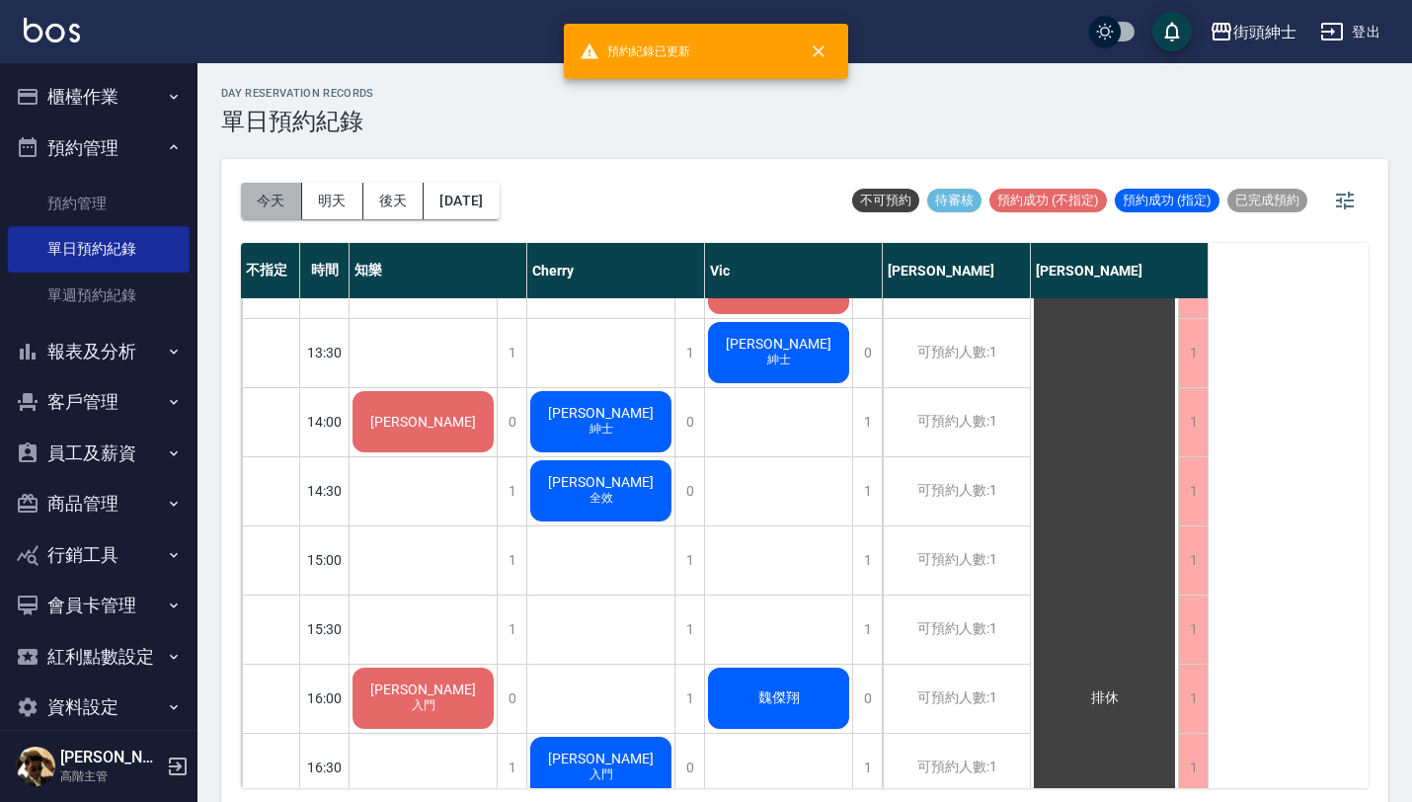
click at [261, 193] on button "今天" at bounding box center [271, 201] width 61 height 37
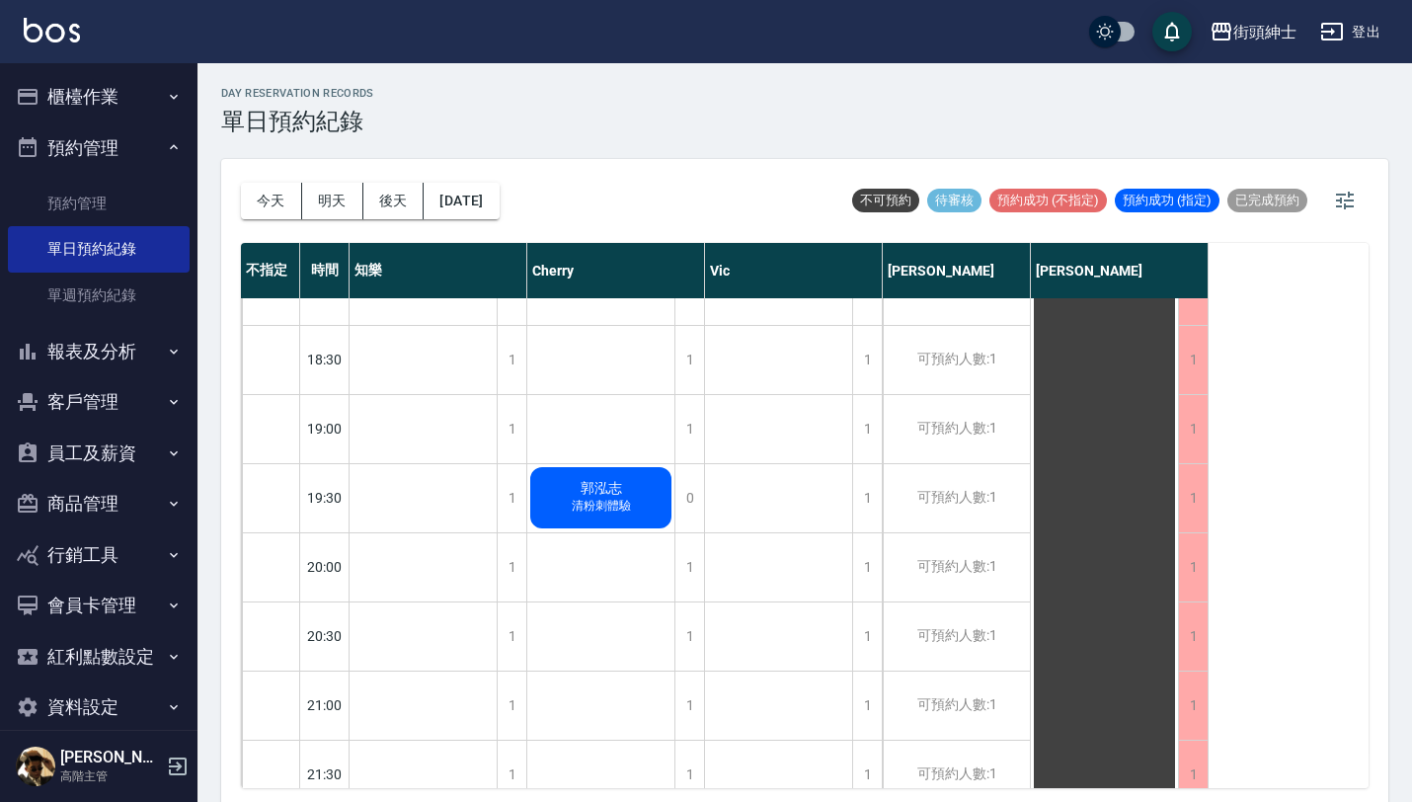
scroll to position [1285, 0]
click at [307, 195] on button "明天" at bounding box center [332, 201] width 61 height 37
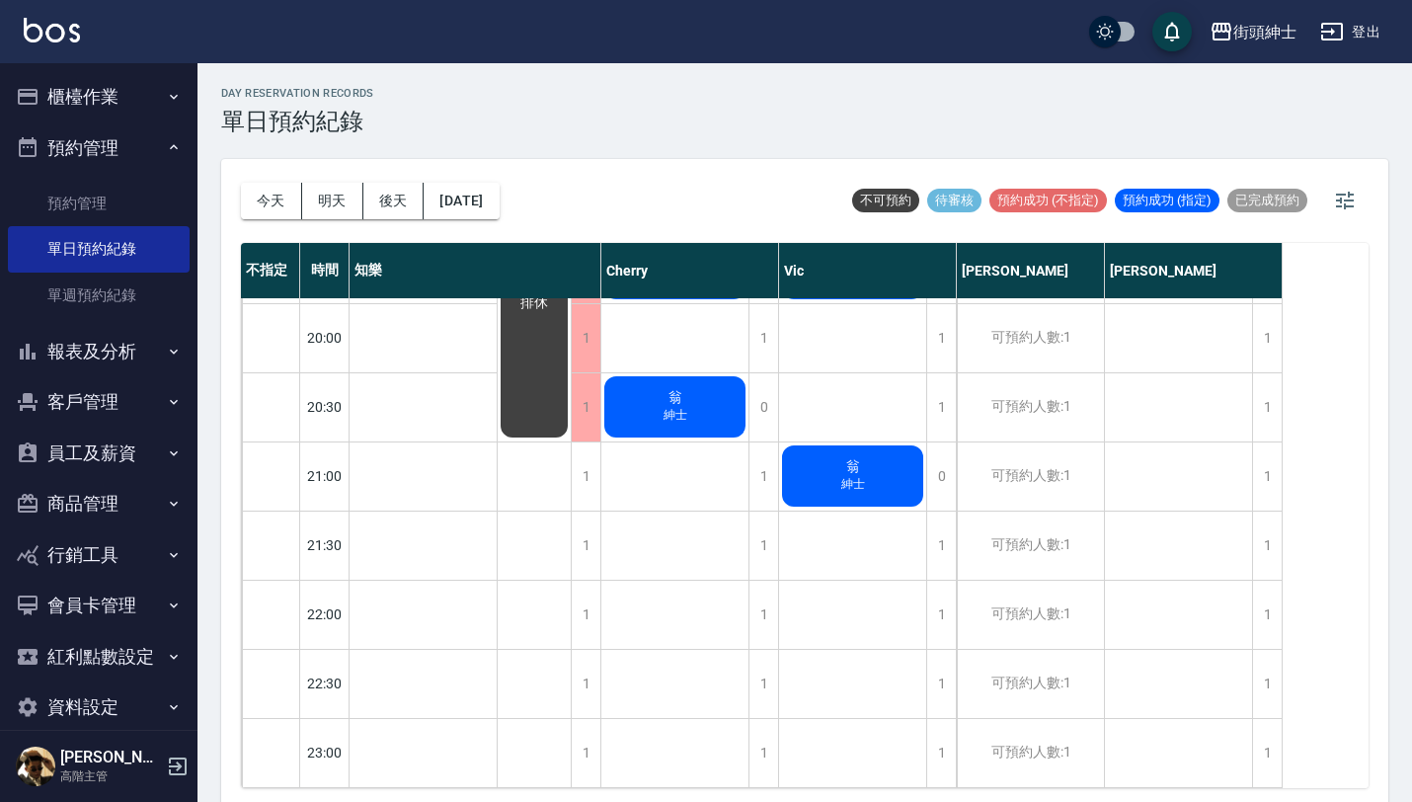
scroll to position [1531, 0]
click at [393, 200] on button "後天" at bounding box center [393, 201] width 61 height 37
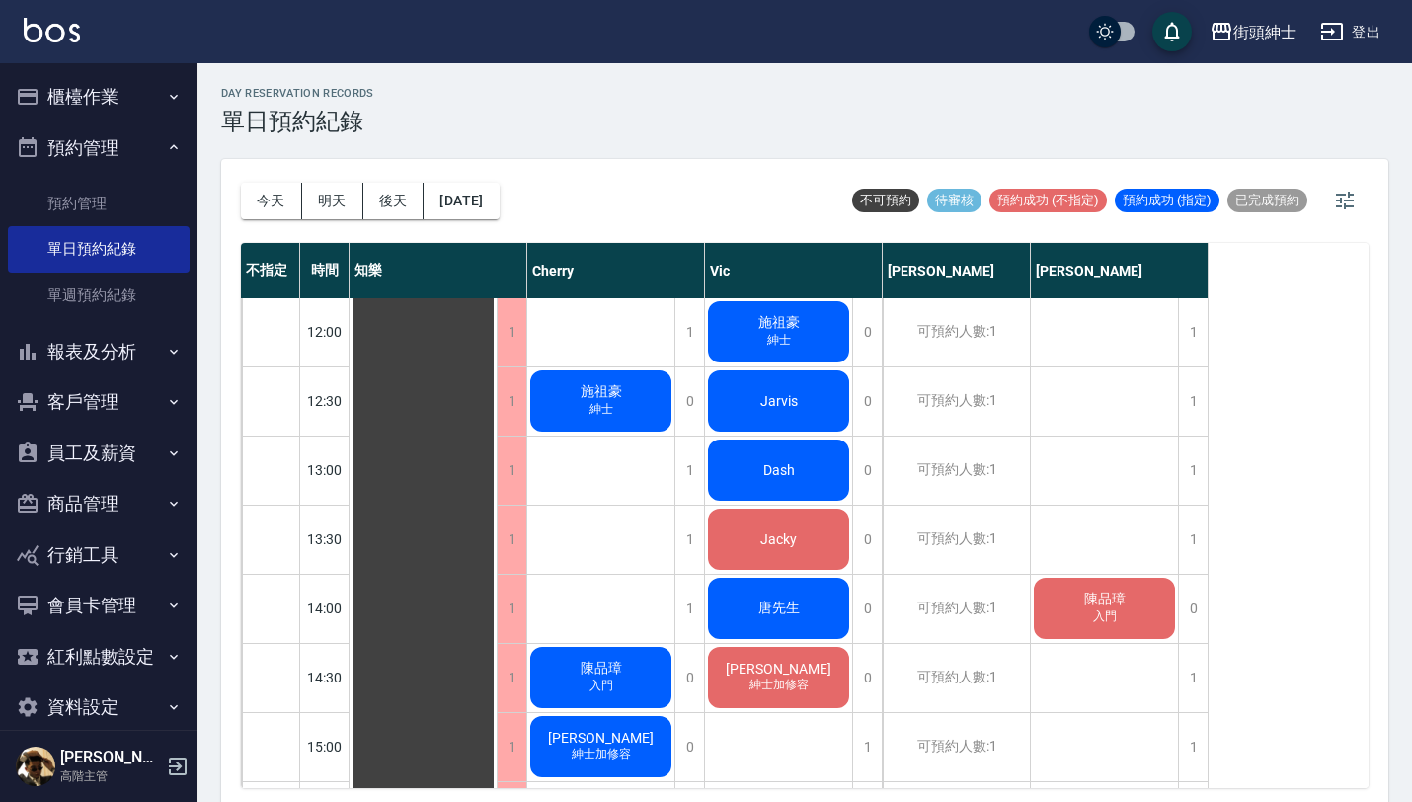
scroll to position [441, 0]
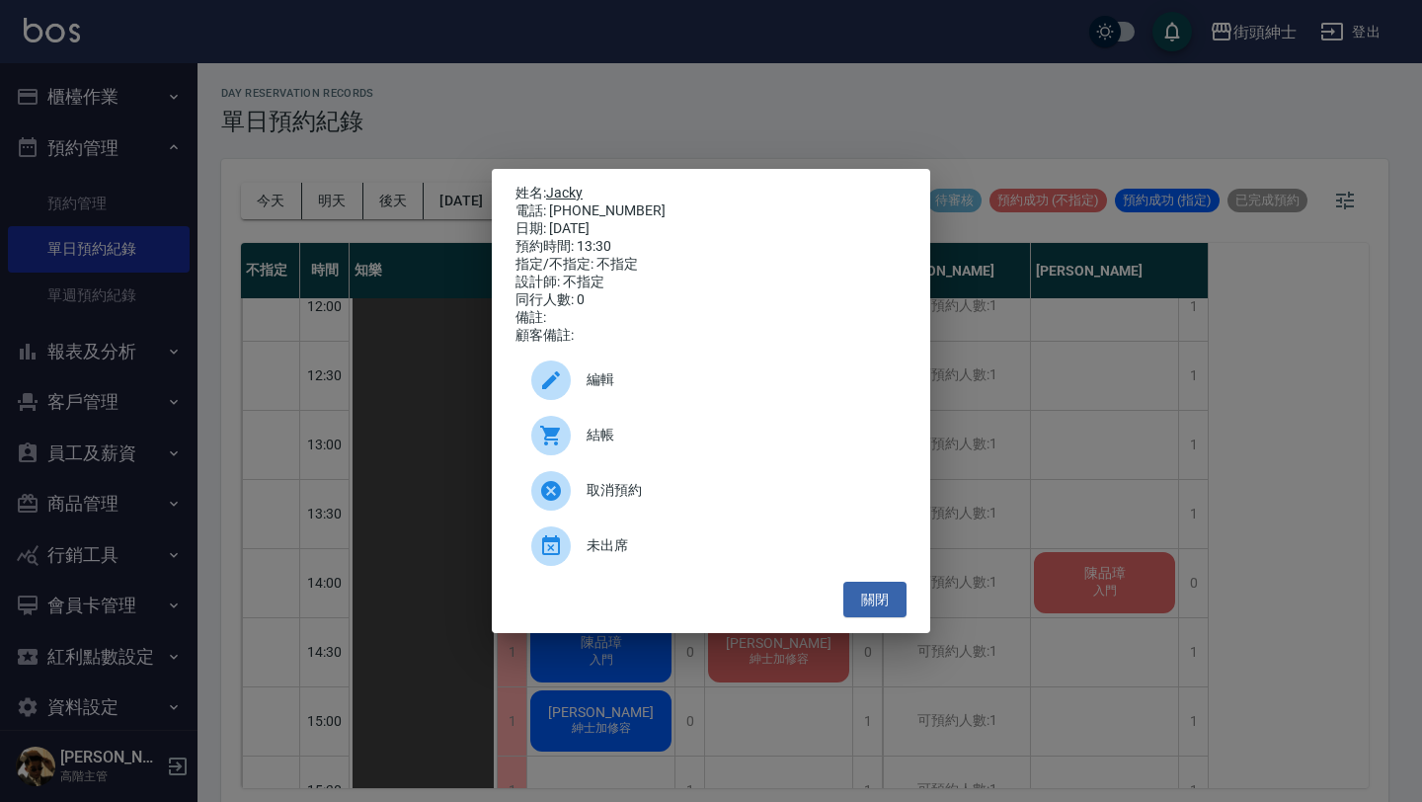
click at [574, 185] on link "Jacky" at bounding box center [564, 193] width 37 height 16
click at [878, 618] on button "關閉" at bounding box center [874, 600] width 63 height 37
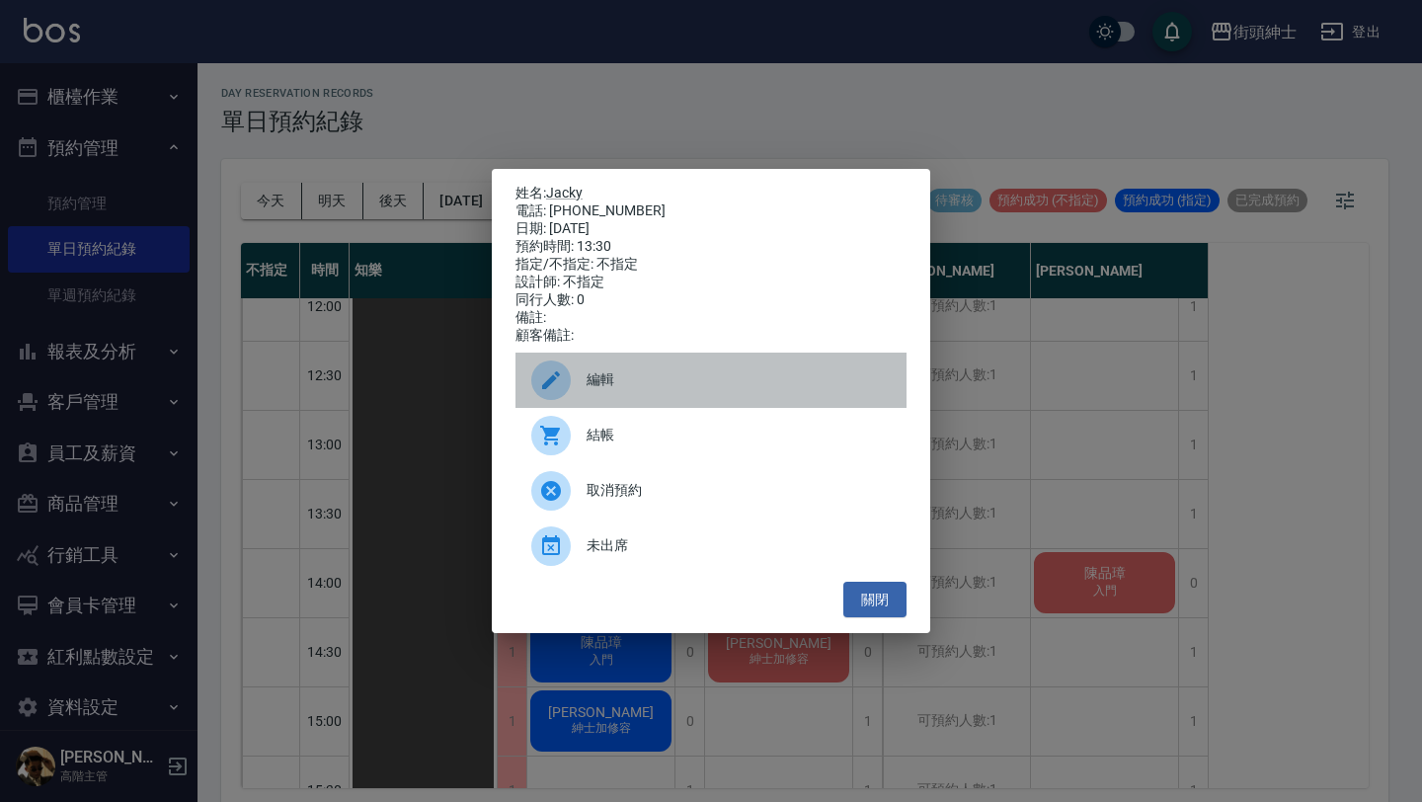
click at [678, 390] on span "編輯" at bounding box center [738, 379] width 304 height 21
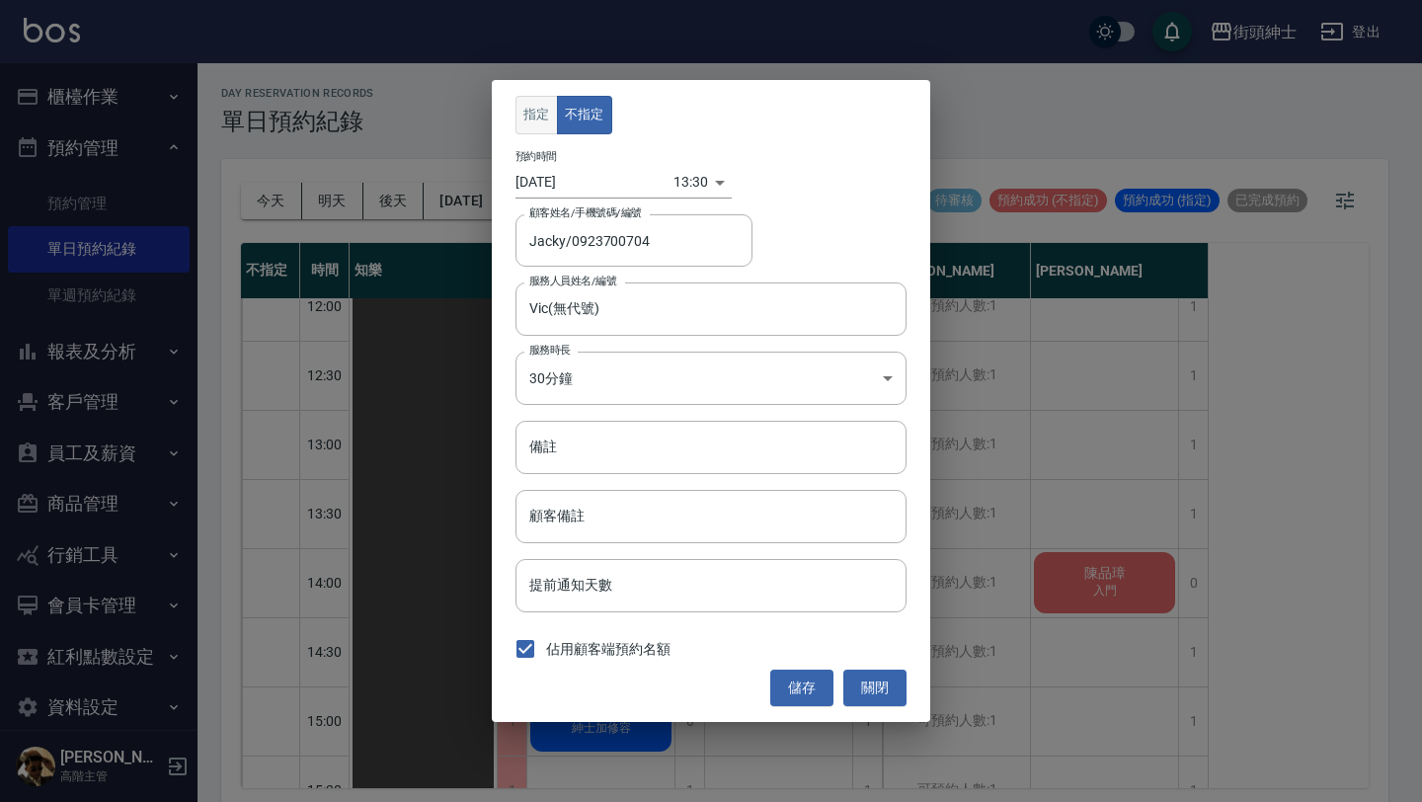
click at [534, 113] on button "指定" at bounding box center [536, 115] width 42 height 39
click at [808, 688] on button "儲存" at bounding box center [801, 687] width 63 height 37
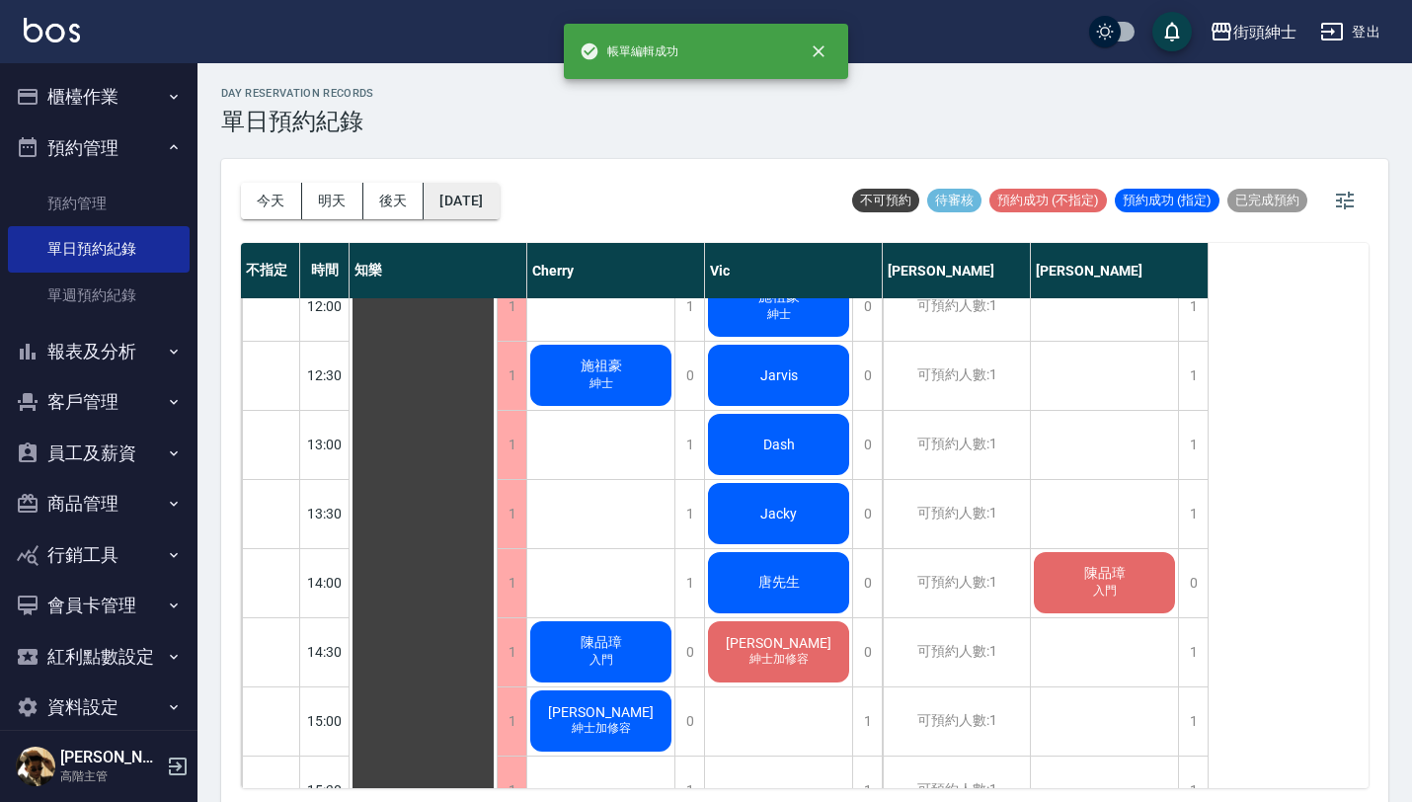
click at [499, 202] on button "2025/08/16" at bounding box center [461, 201] width 75 height 37
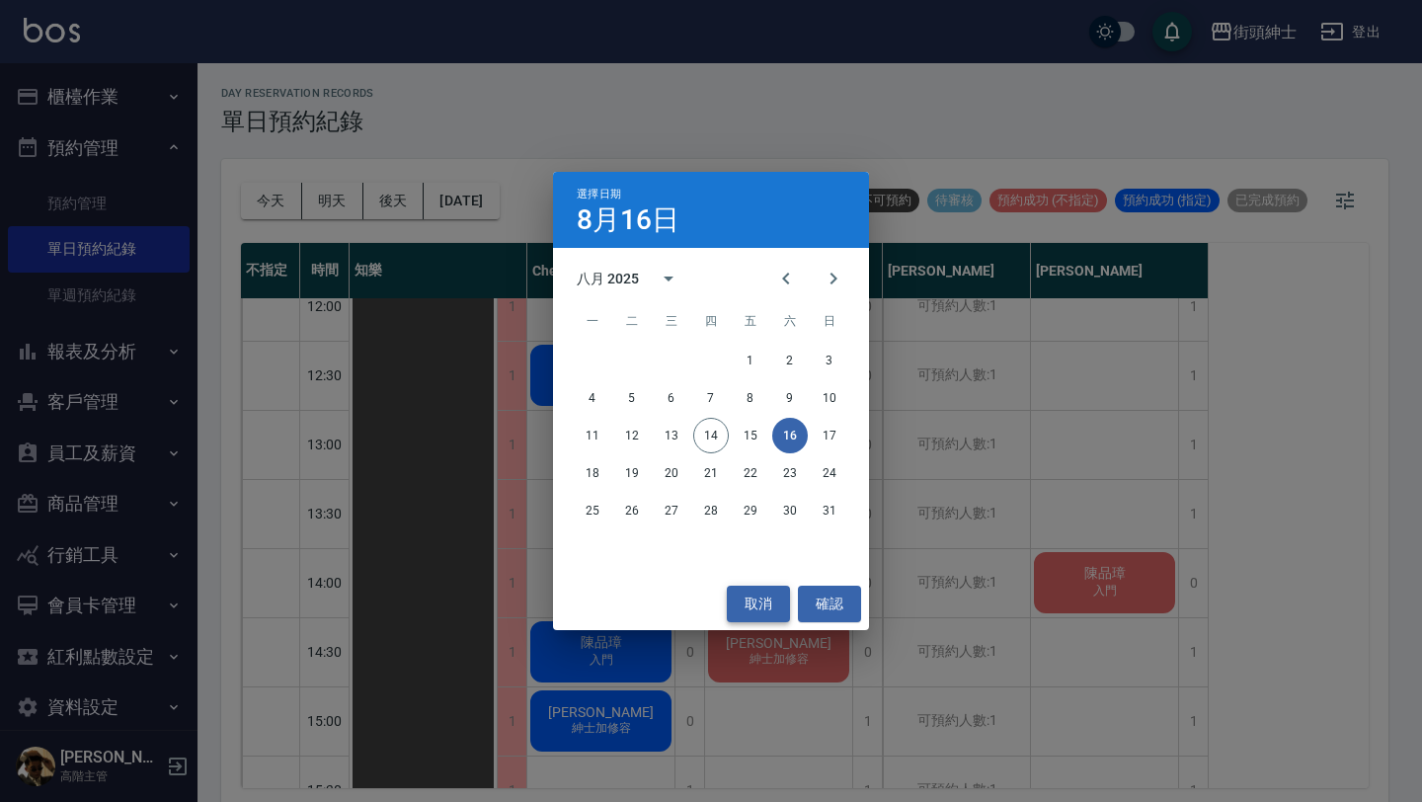
click at [740, 608] on button "取消" at bounding box center [758, 604] width 63 height 37
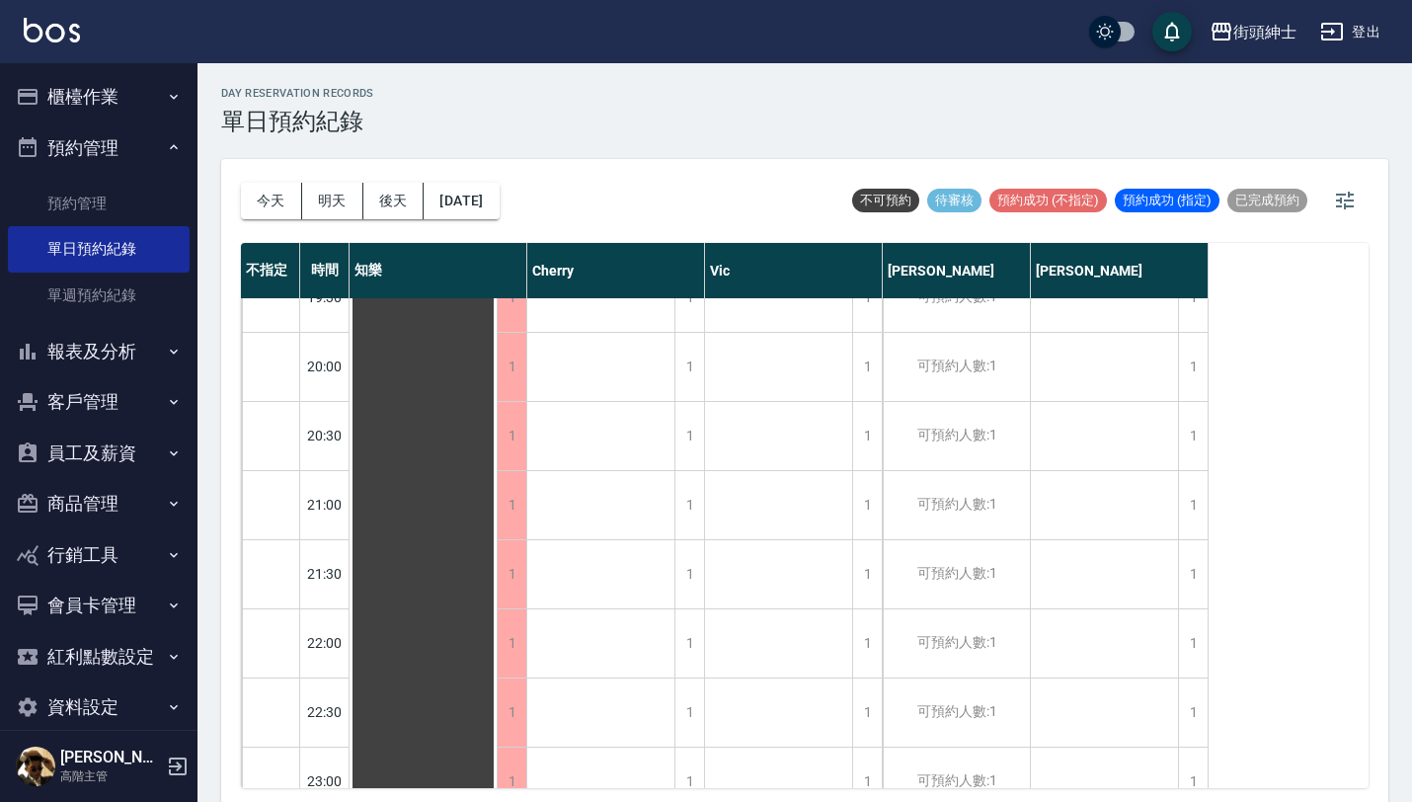
scroll to position [1496, 0]
click at [291, 202] on button "今天" at bounding box center [271, 201] width 61 height 37
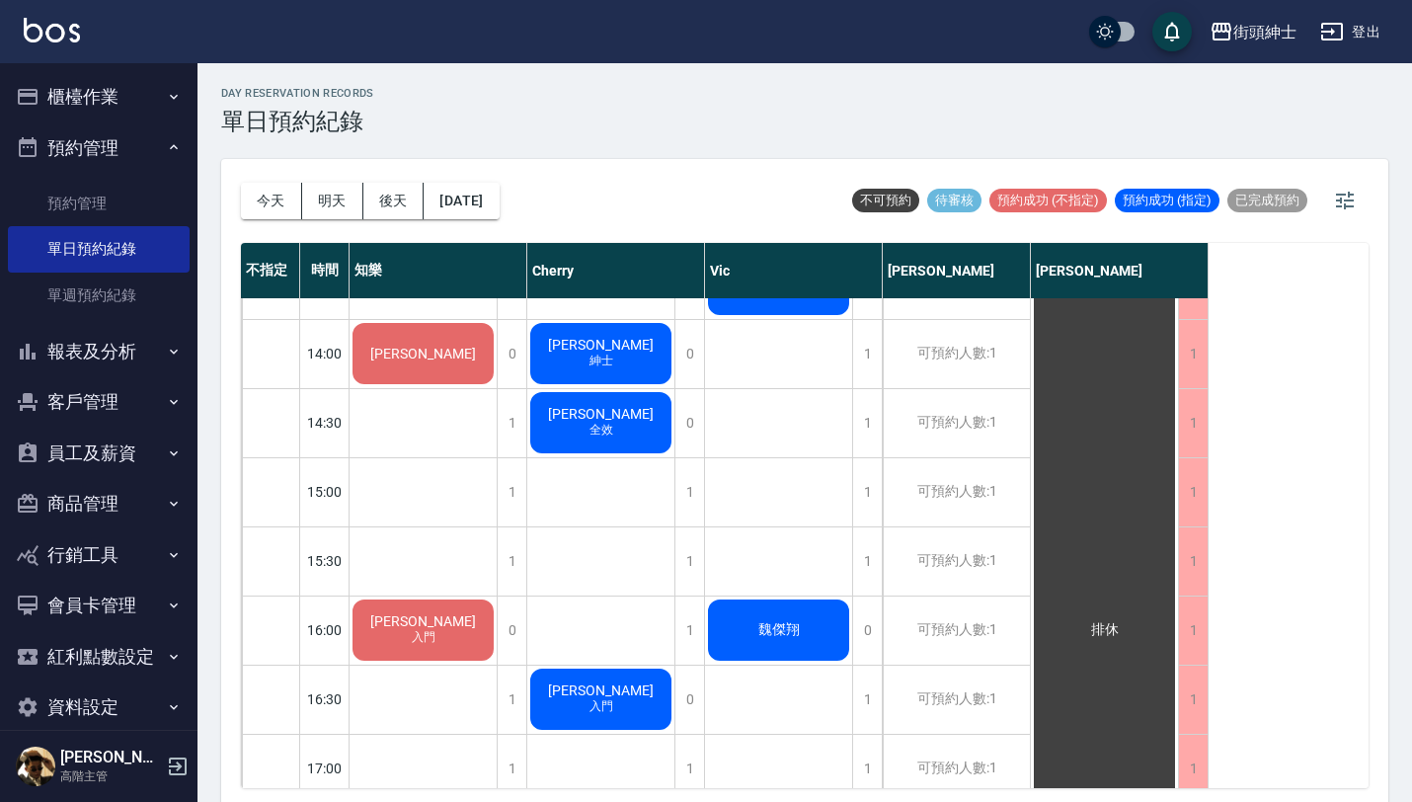
scroll to position [654, 0]
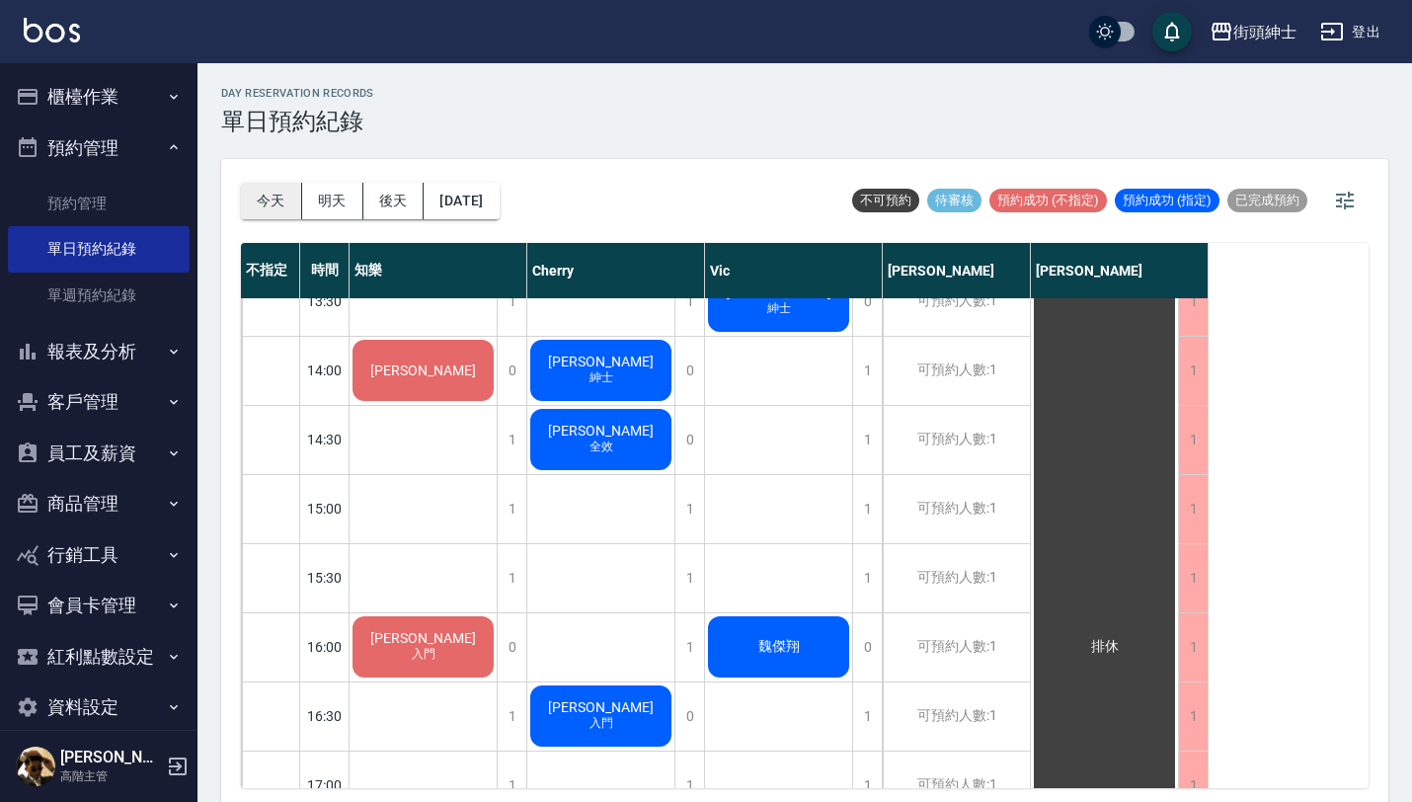
click at [274, 197] on button "今天" at bounding box center [271, 201] width 61 height 37
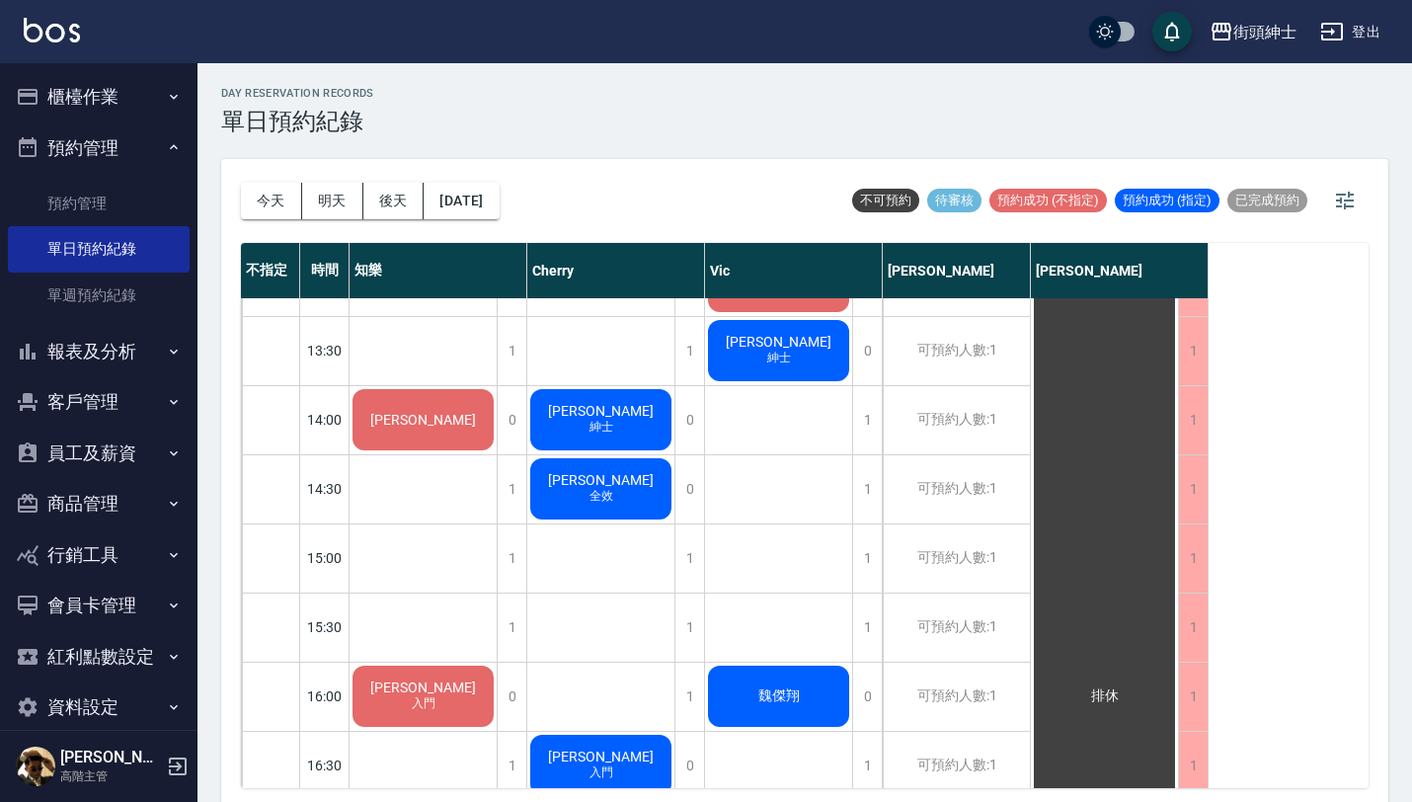
scroll to position [644, 0]
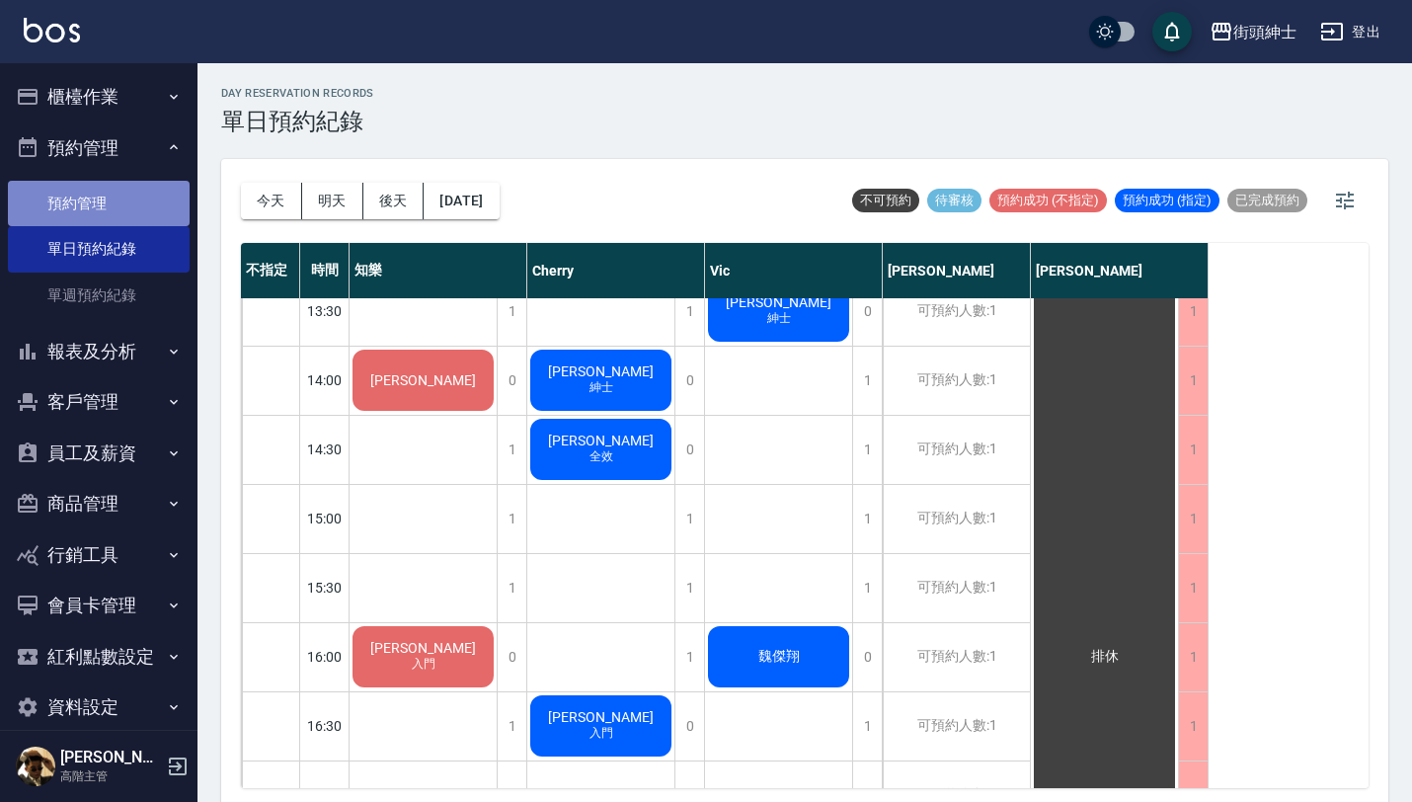
click at [131, 196] on link "預約管理" at bounding box center [99, 203] width 182 height 45
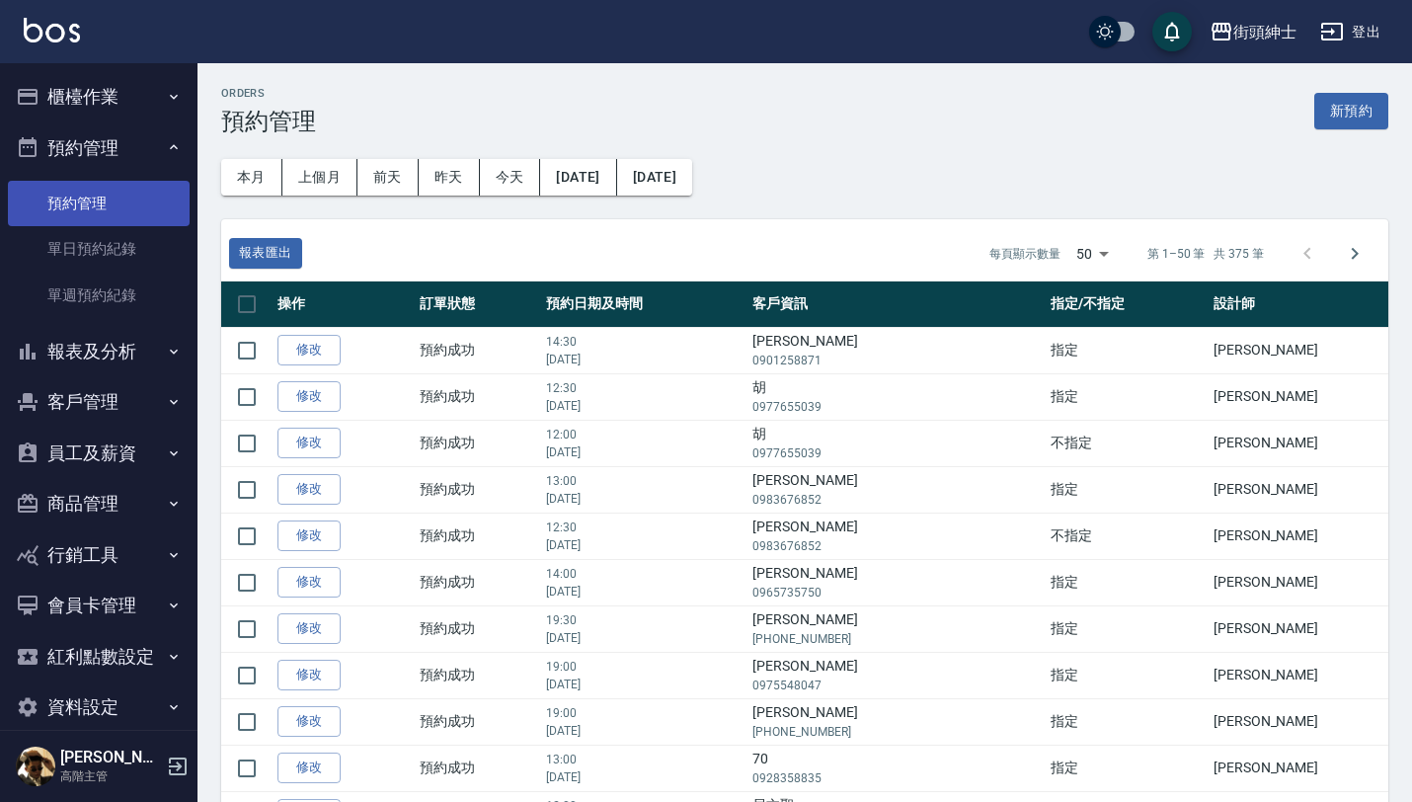
click at [139, 207] on link "預約管理" at bounding box center [99, 203] width 182 height 45
